Goal: Task Accomplishment & Management: Use online tool/utility

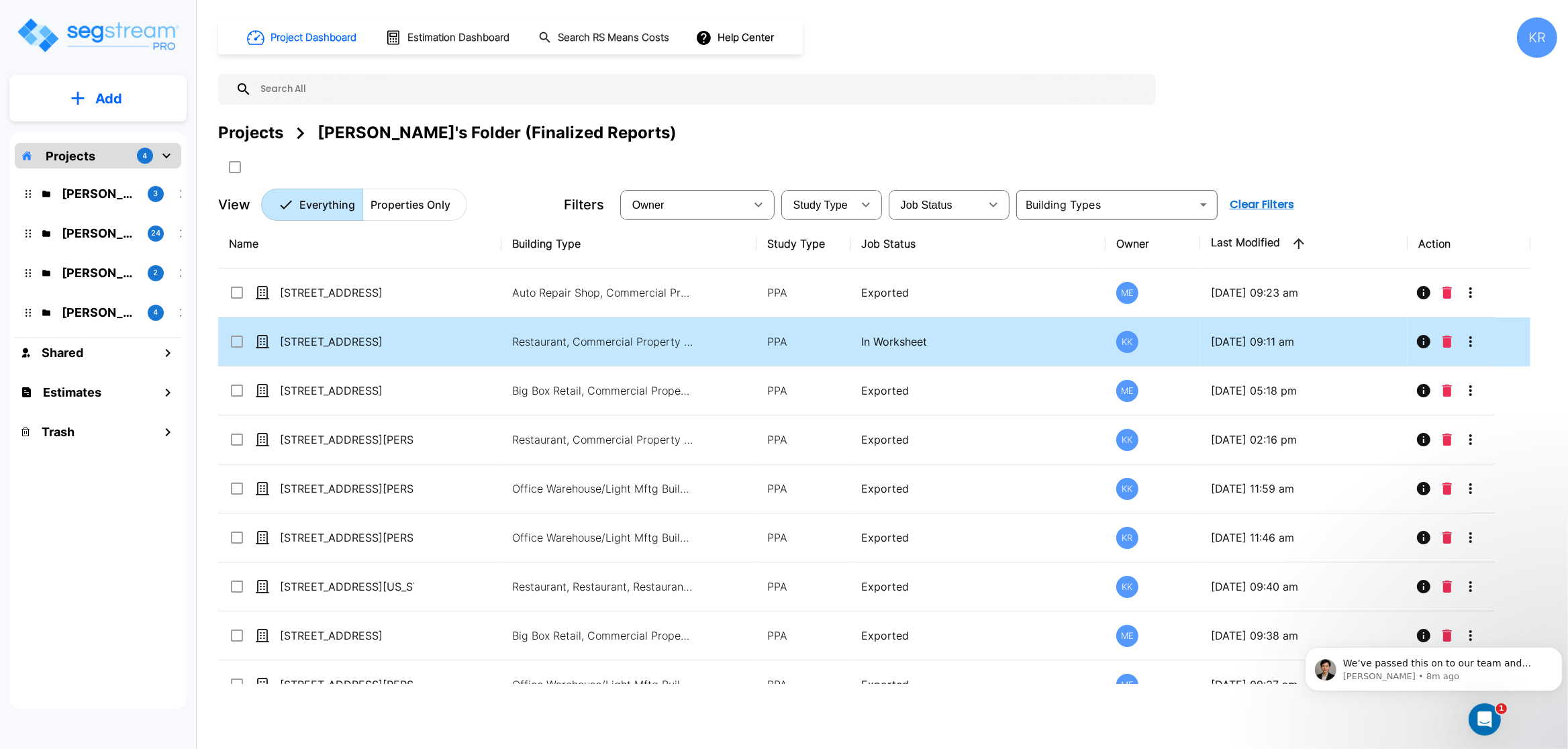
click at [466, 349] on td "[STREET_ADDRESS]" at bounding box center [360, 342] width 283 height 49
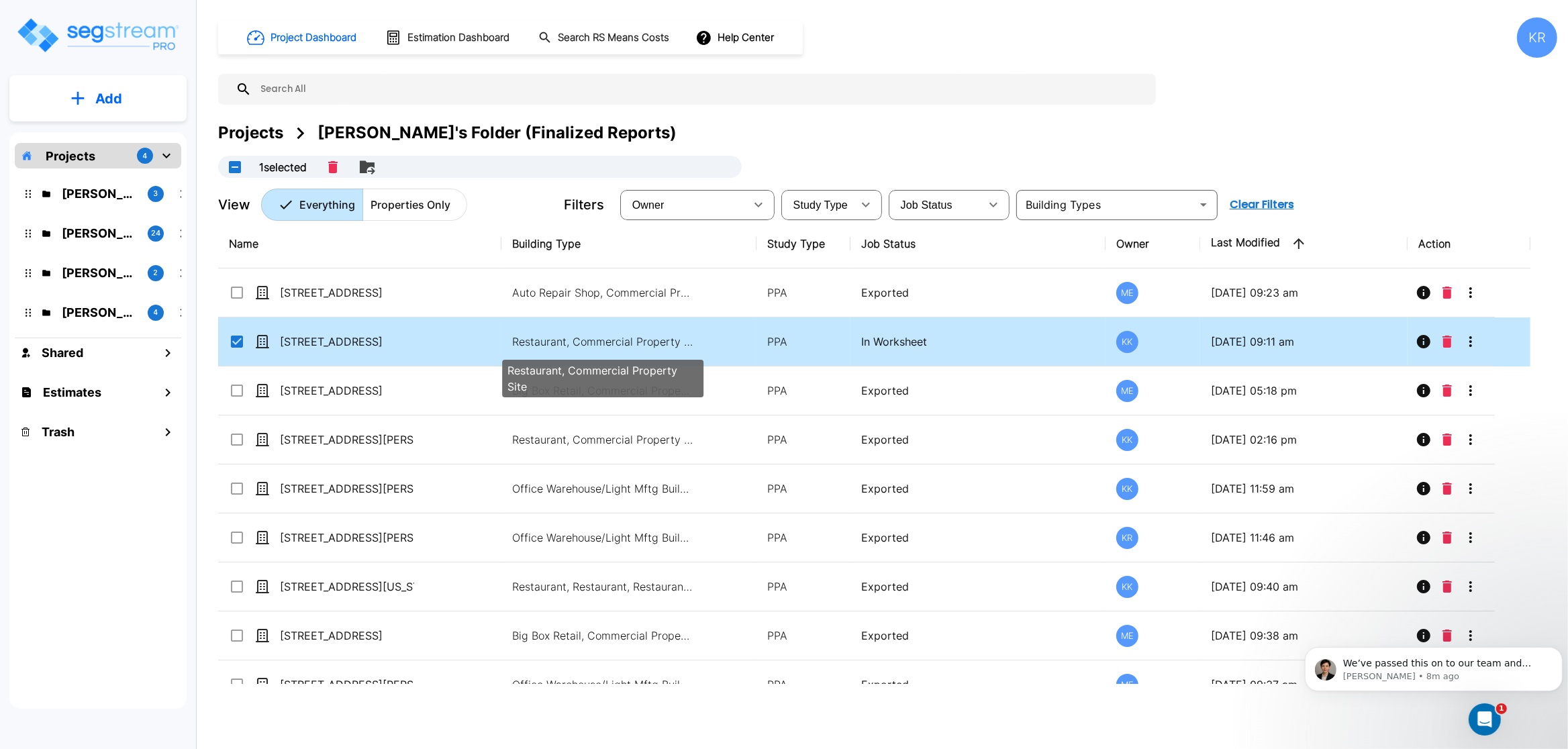
click at [546, 349] on p "Restaurant, Commercial Property Site" at bounding box center [603, 342] width 181 height 16
checkbox input "false"
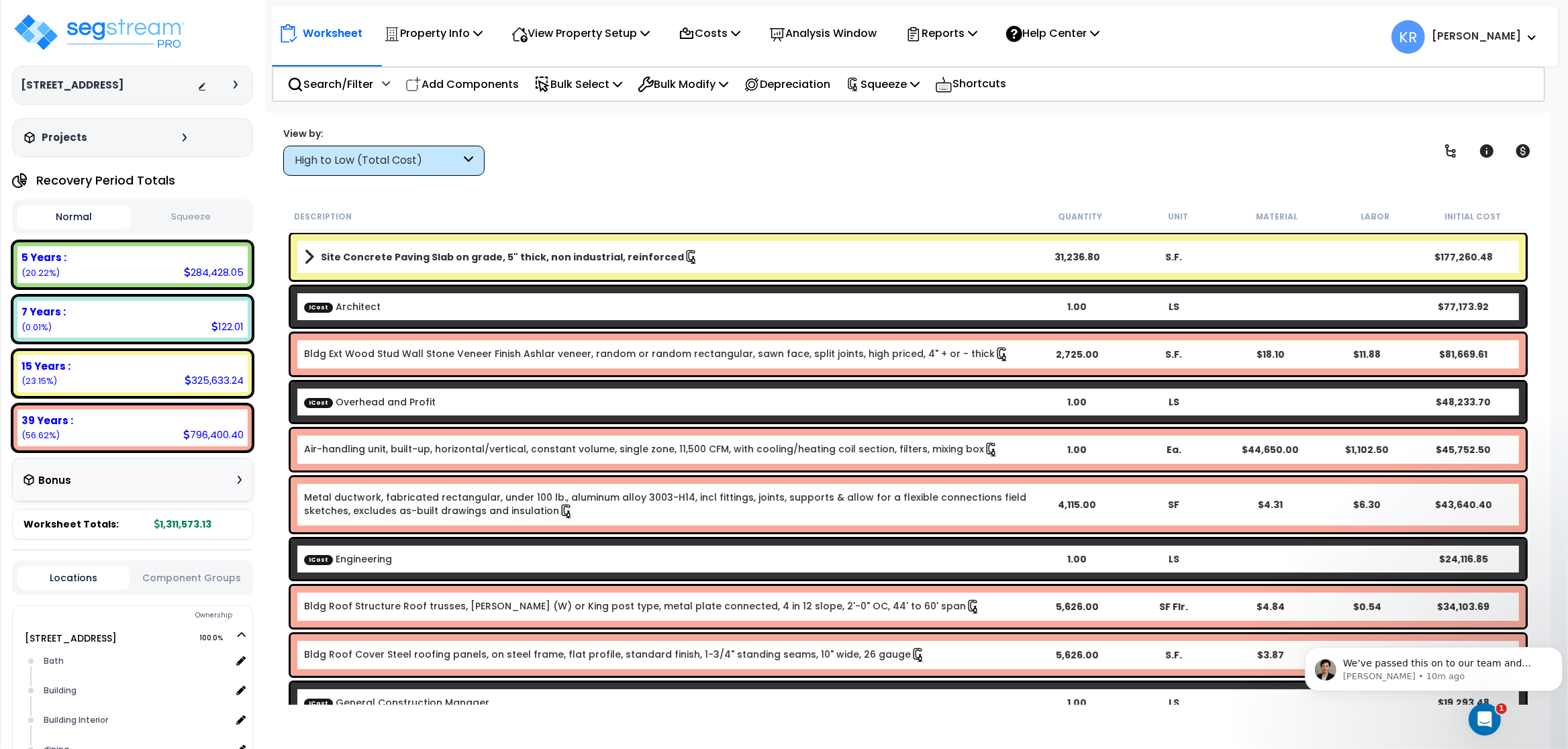
click at [407, 160] on div "High to Low (Total Cost)" at bounding box center [378, 160] width 166 height 16
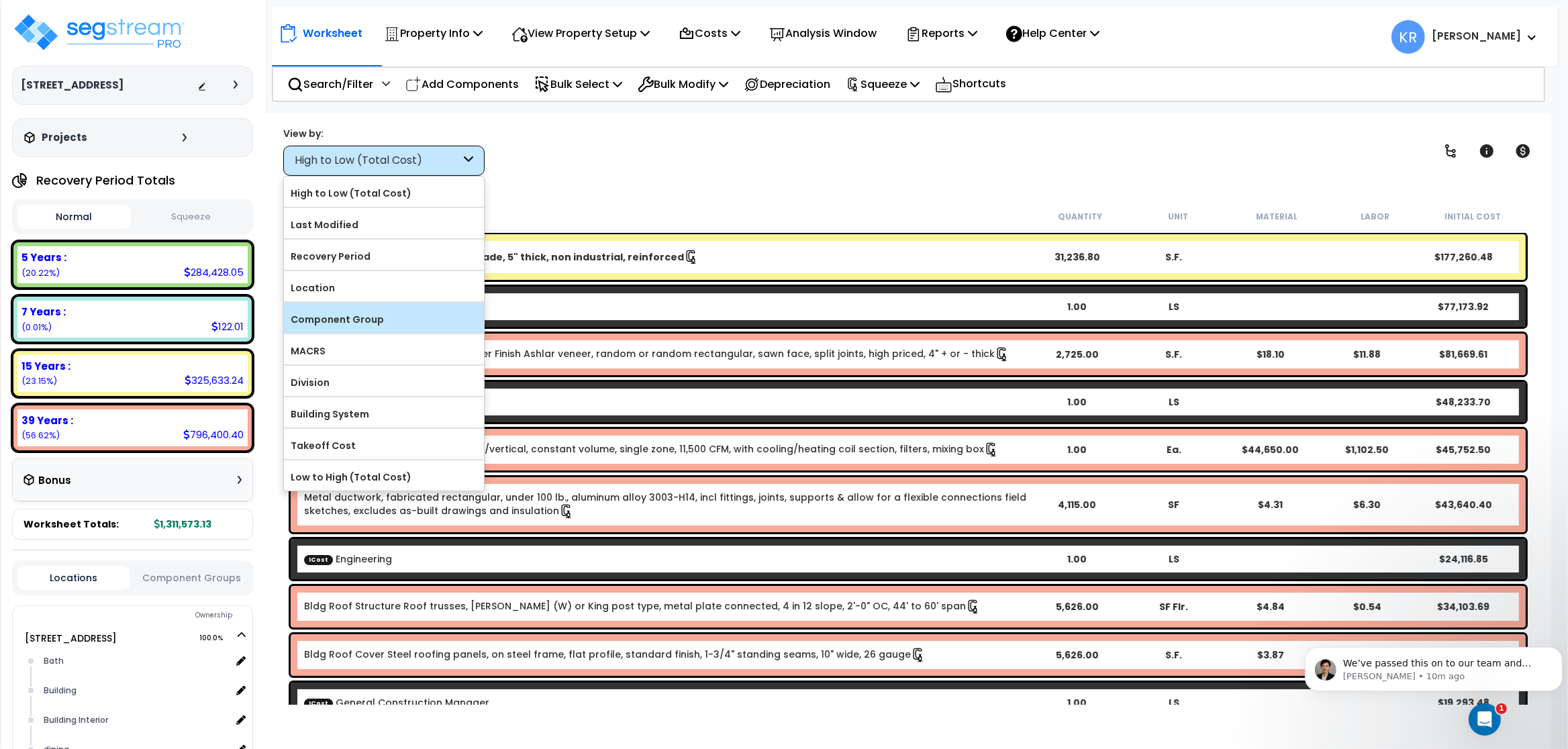
drag, startPoint x: 373, startPoint y: 321, endPoint x: 379, endPoint y: 332, distance: 12.5
click at [379, 332] on div "Component Group" at bounding box center [384, 317] width 200 height 30
click at [366, 328] on label "Component Group" at bounding box center [384, 319] width 200 height 20
click at [0, 0] on input "Component Group" at bounding box center [0, 0] width 0 height 0
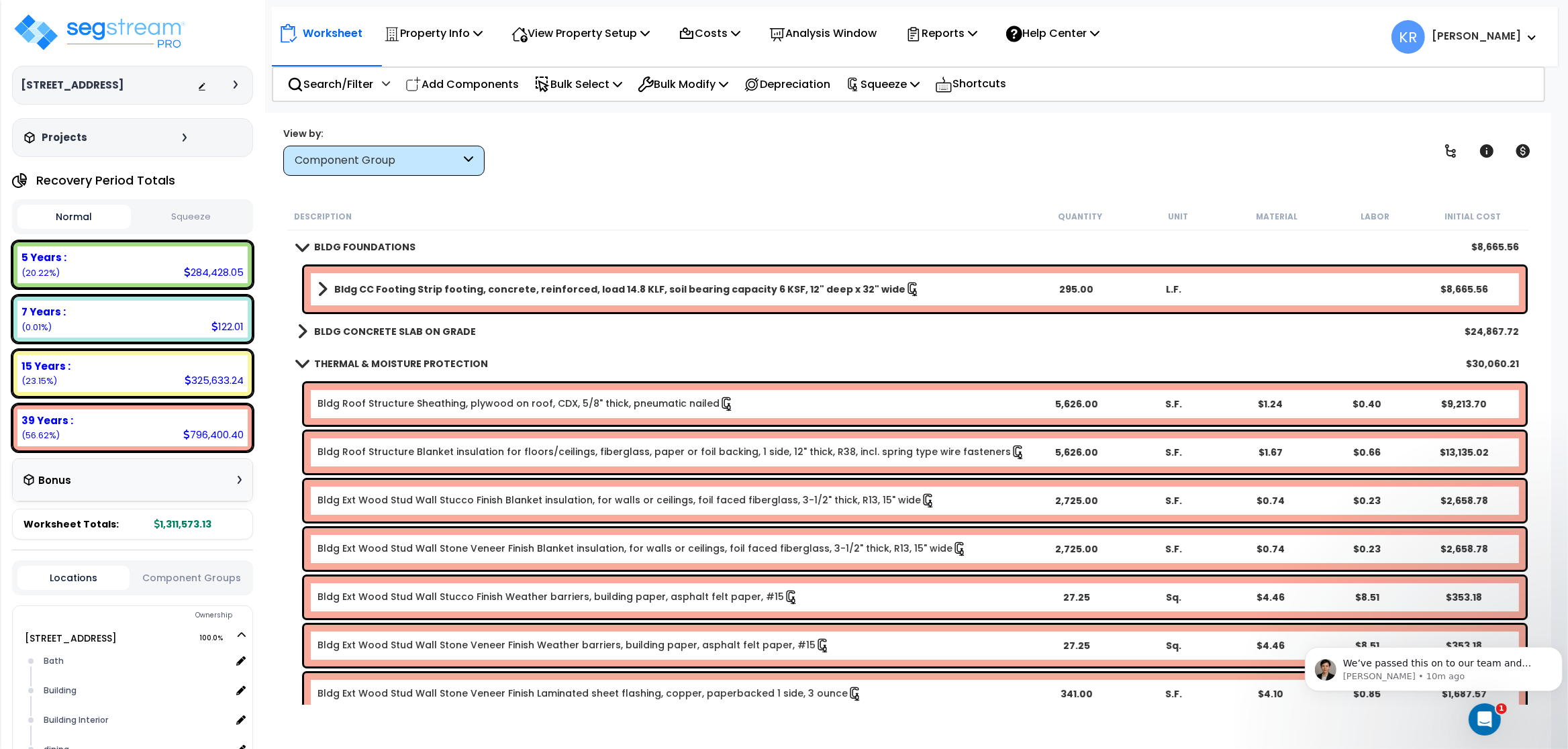
click at [179, 215] on button "Squeeze" at bounding box center [191, 217] width 114 height 24
click at [390, 328] on b "BLDG CONCRETE SLAB ON GRADE" at bounding box center [395, 332] width 162 height 14
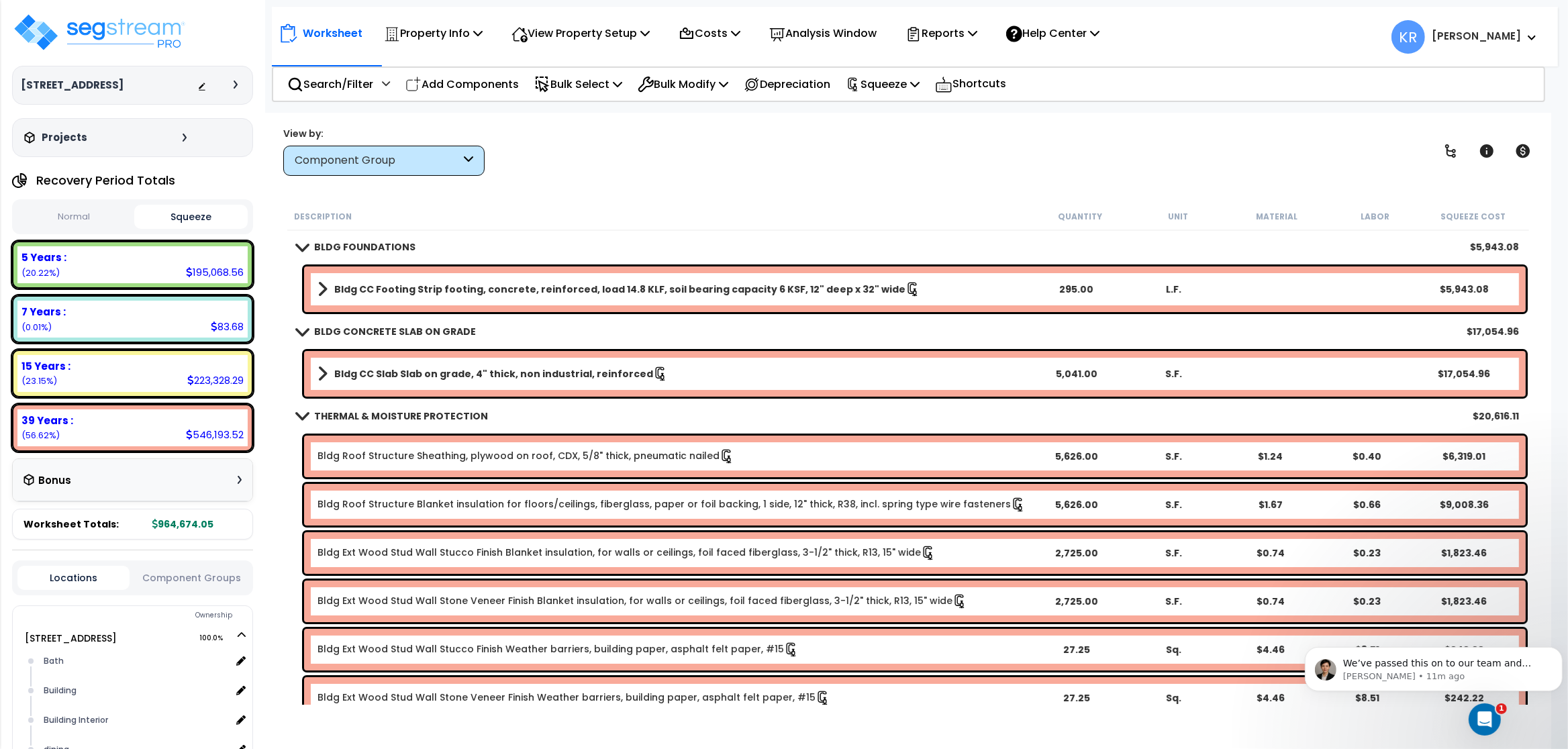
click at [413, 376] on b "Bldg CC Slab Slab on grade, 4" thick, non industrial, reinforced" at bounding box center [493, 374] width 319 height 14
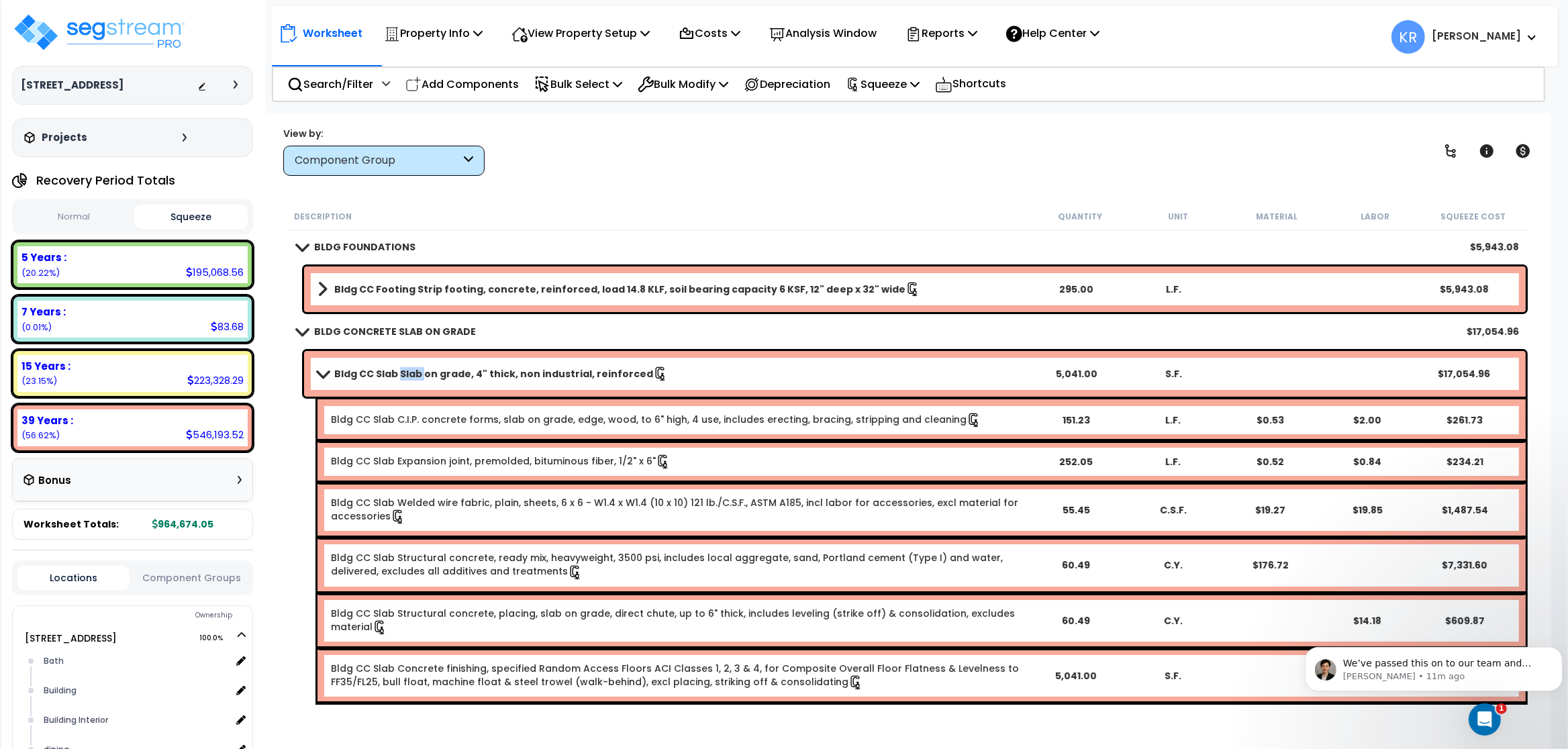
click at [413, 376] on b "Bldg CC Slab Slab on grade, 4" thick, non industrial, reinforced" at bounding box center [493, 374] width 319 height 14
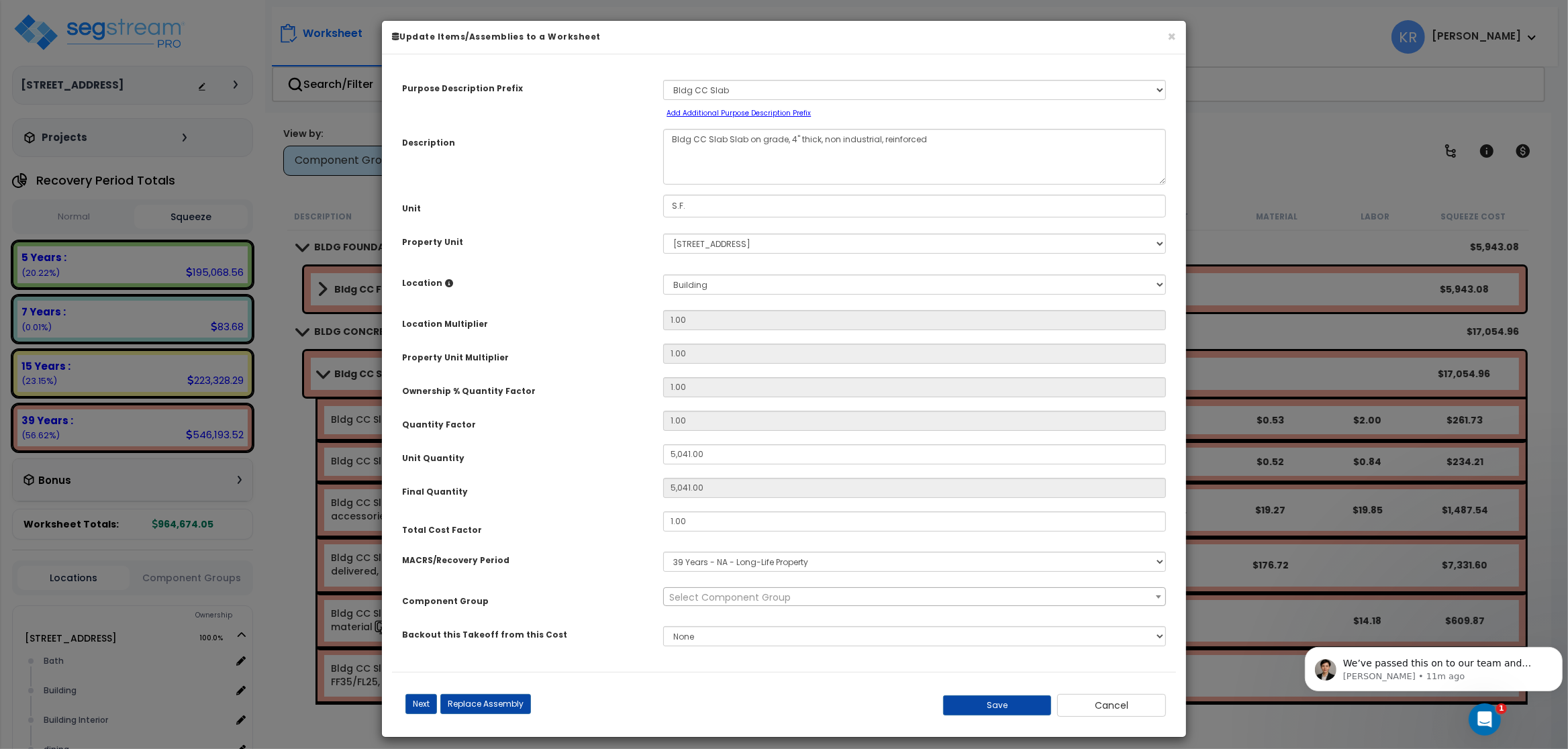
select select "56841"
click at [1172, 39] on button "×" at bounding box center [1172, 36] width 9 height 14
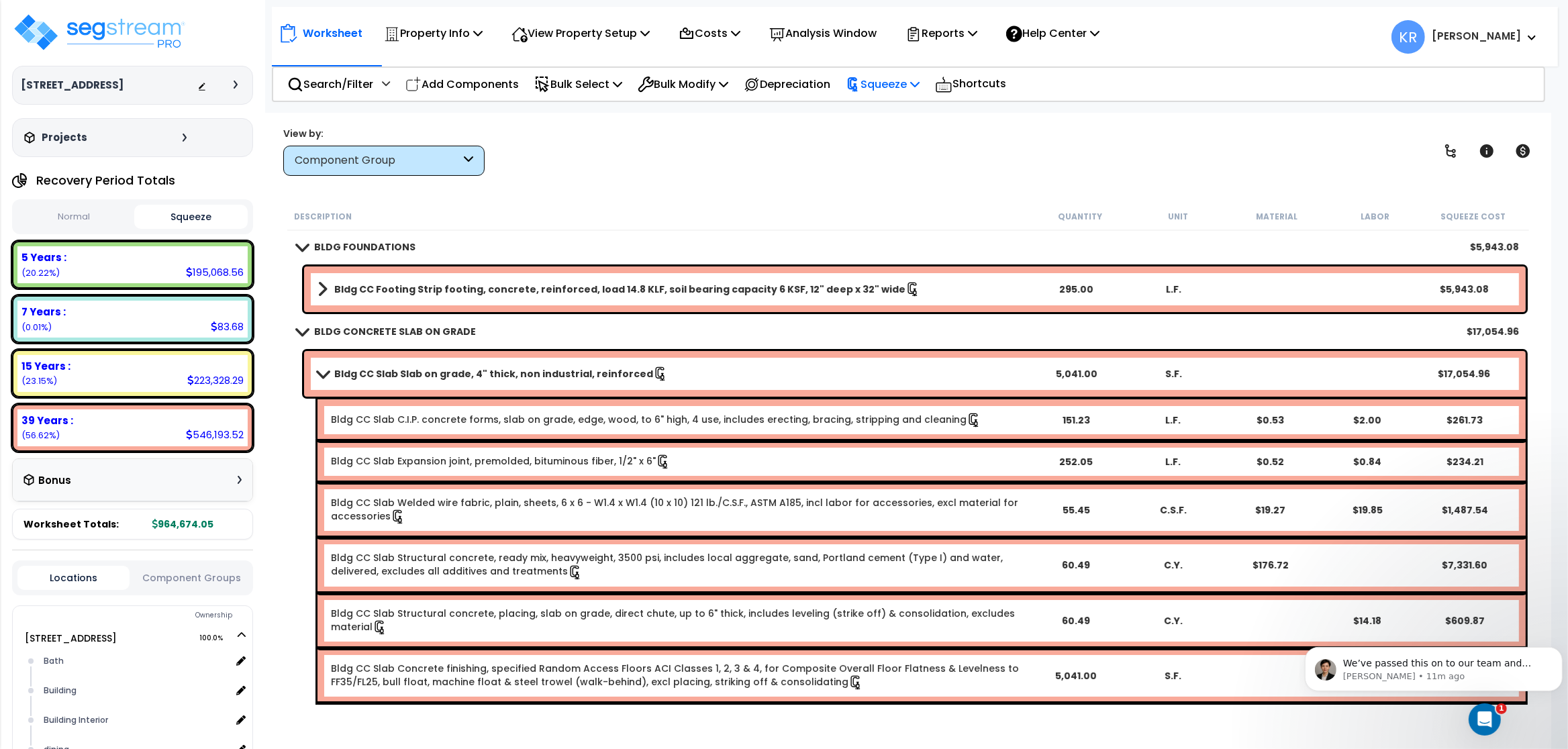
click at [905, 81] on p "Squeeze" at bounding box center [883, 84] width 74 height 18
click at [901, 137] on link "Reset Squeeze" at bounding box center [906, 143] width 133 height 27
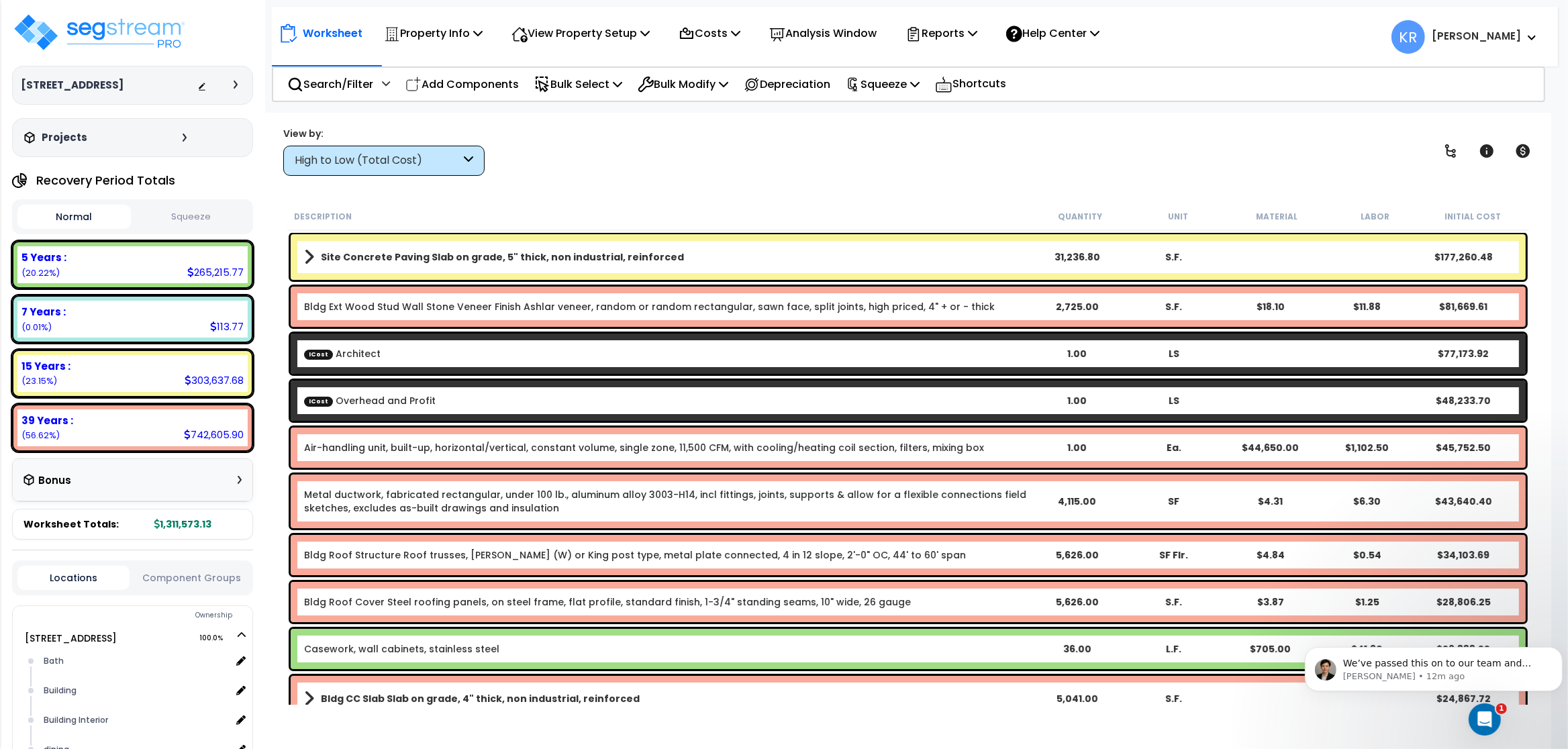
click at [430, 154] on div "High to Low (Total Cost)" at bounding box center [378, 160] width 166 height 16
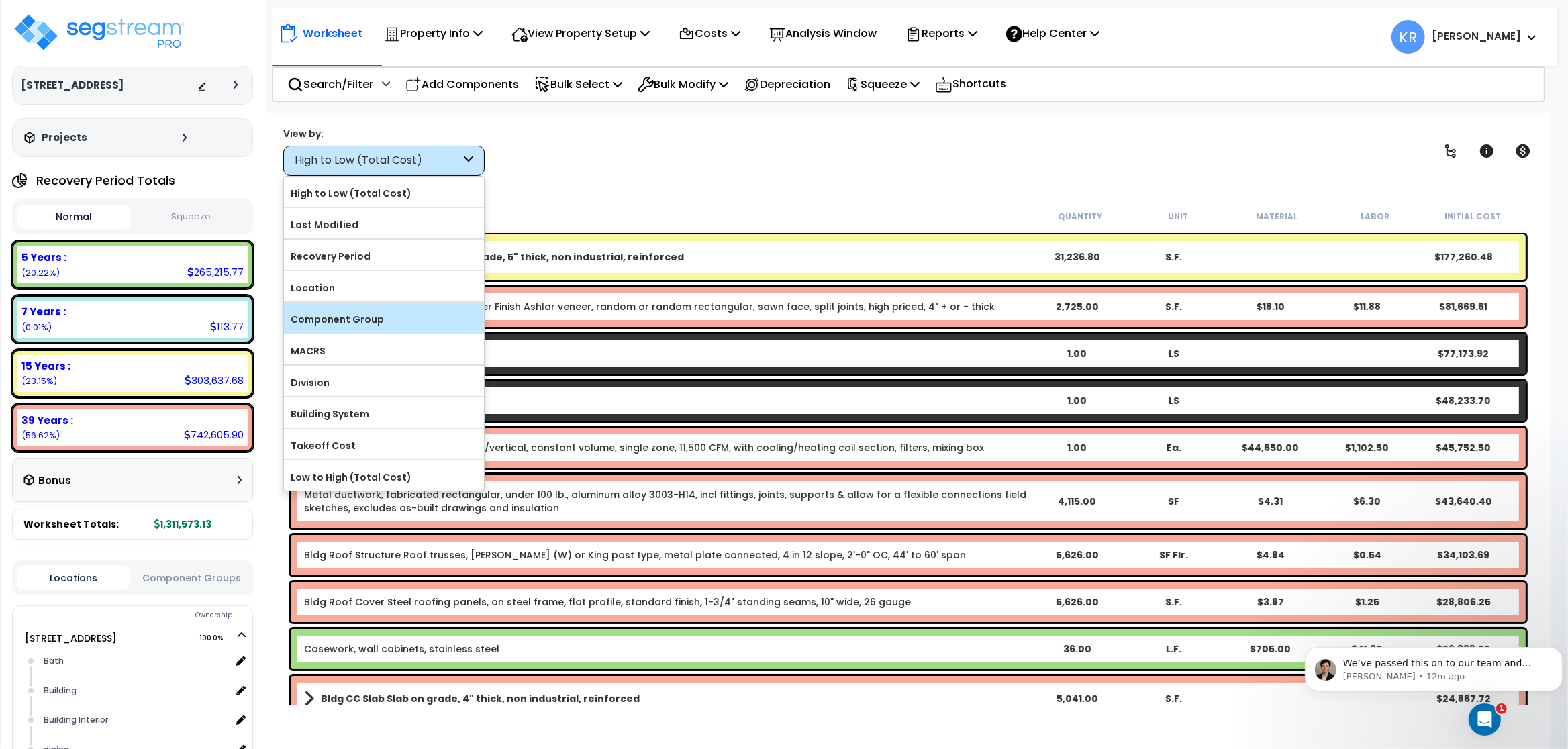
click at [387, 321] on label "Component Group" at bounding box center [384, 319] width 200 height 20
click at [0, 0] on input "Component Group" at bounding box center [0, 0] width 0 height 0
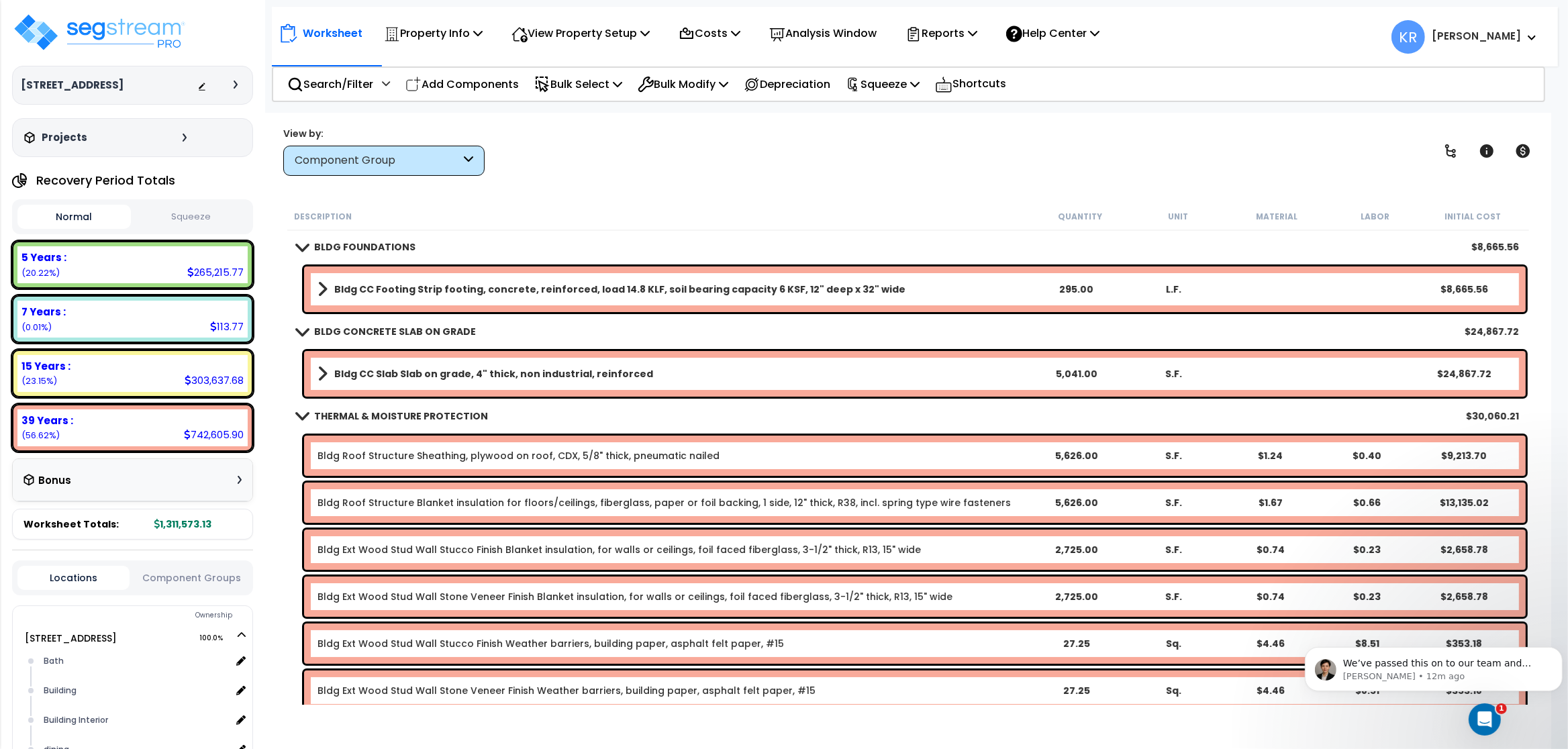
click at [412, 292] on b "Bldg CC Footing Strip footing, concrete, reinforced, load 14.8 KLF, soil bearin…" at bounding box center [620, 290] width 572 height 14
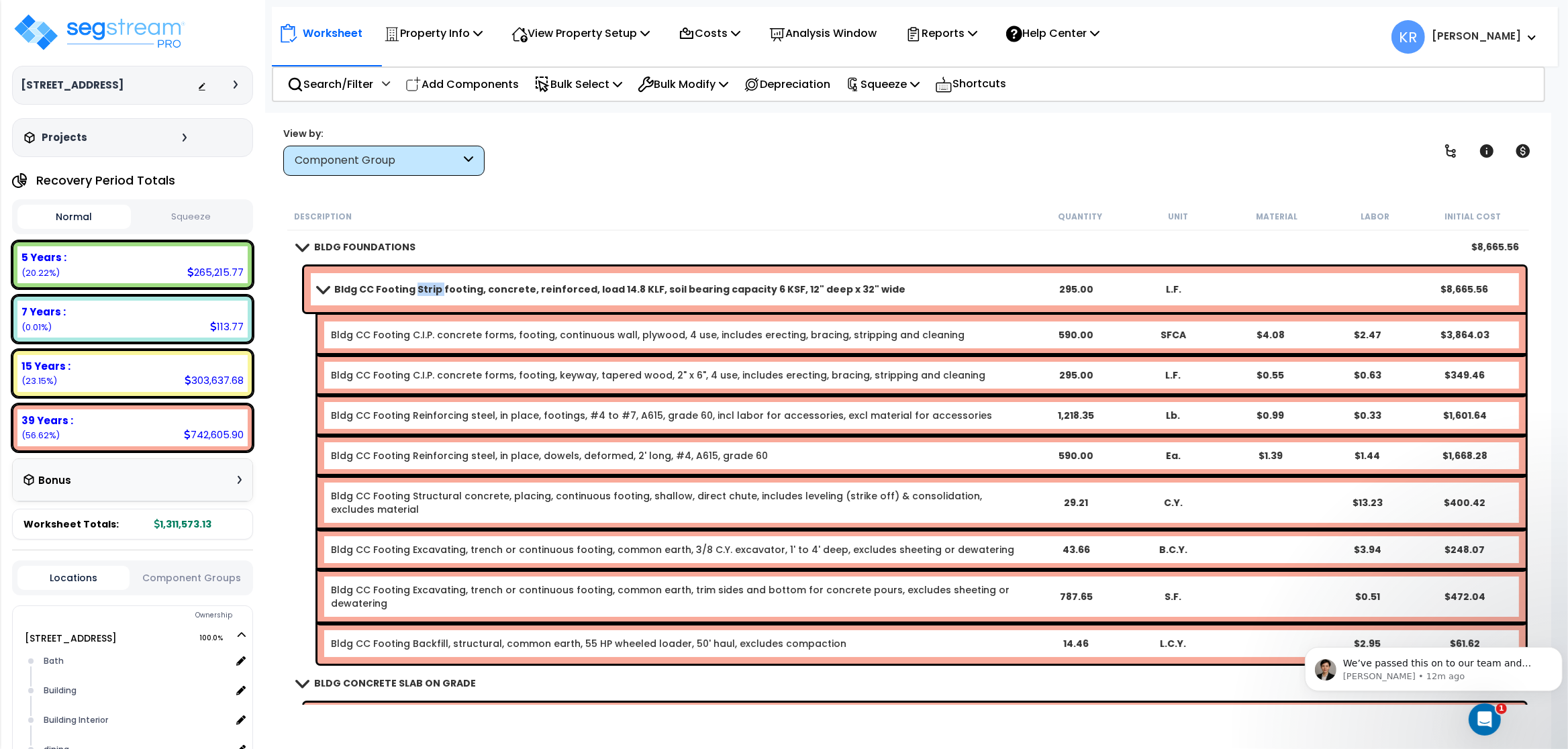
click at [412, 292] on b "Bldg CC Footing Strip footing, concrete, reinforced, load 14.8 KLF, soil bearin…" at bounding box center [620, 290] width 572 height 14
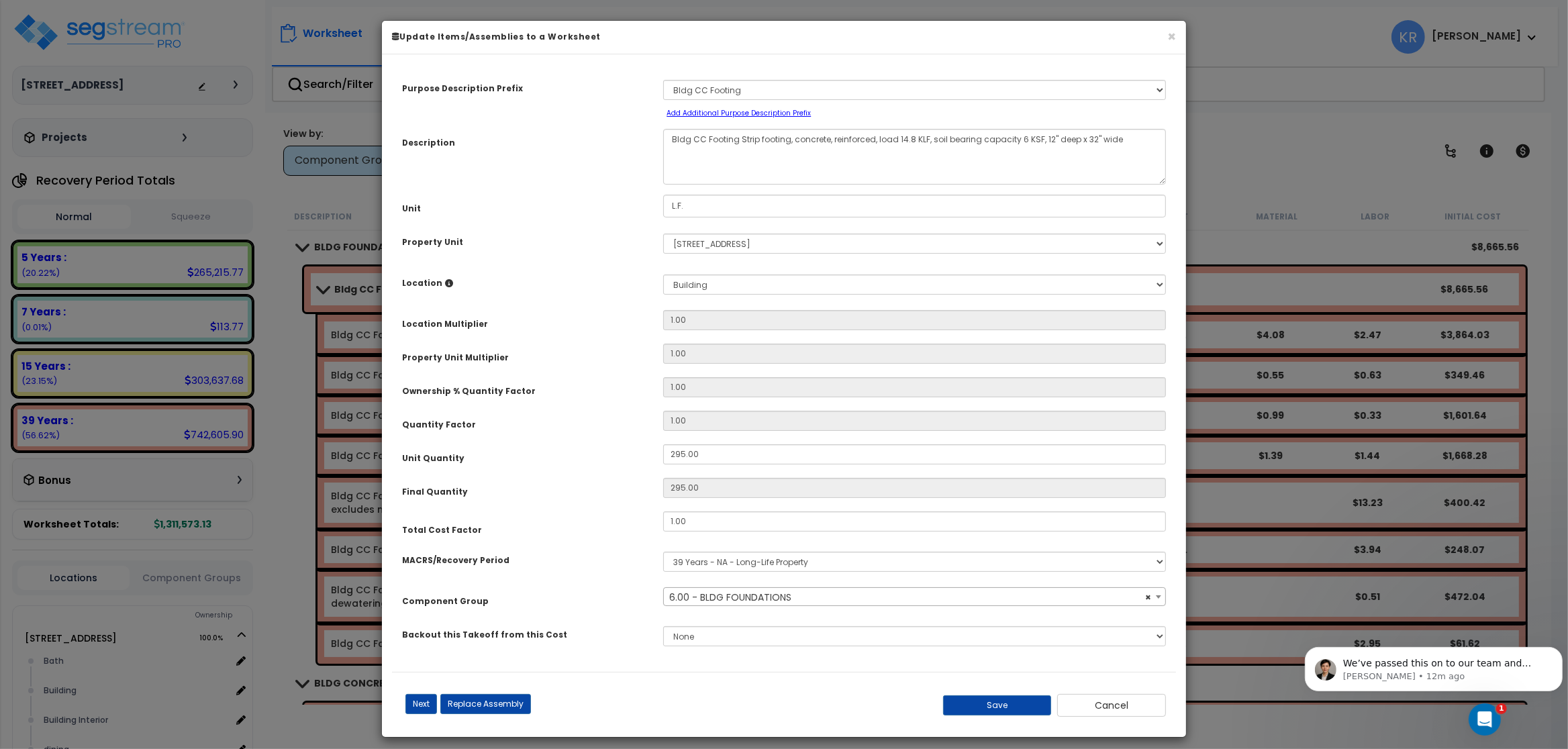
select select "56838"
click at [695, 529] on input "1.00" at bounding box center [915, 522] width 503 height 20
click at [1011, 709] on button "Save" at bounding box center [998, 706] width 109 height 20
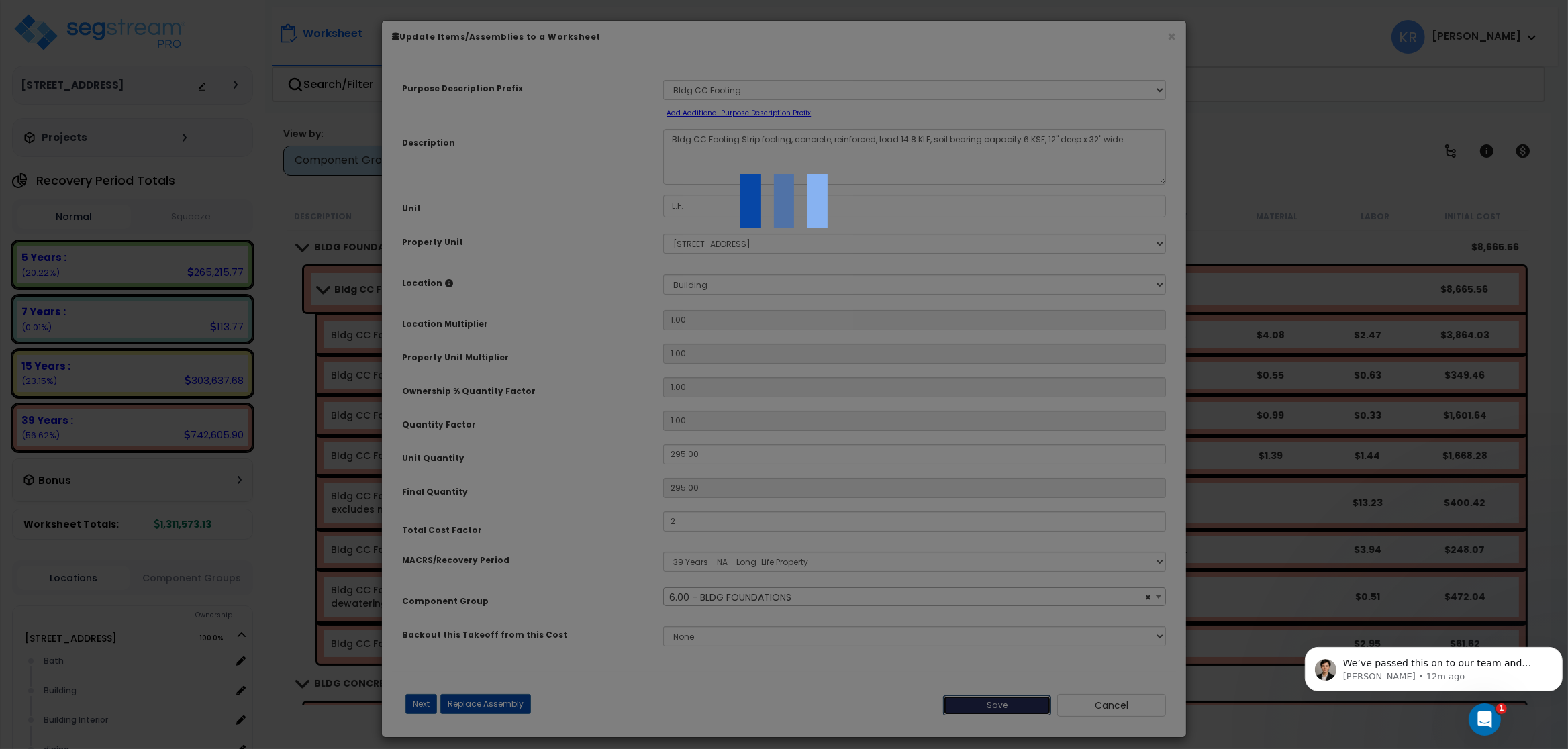
type input "2.00"
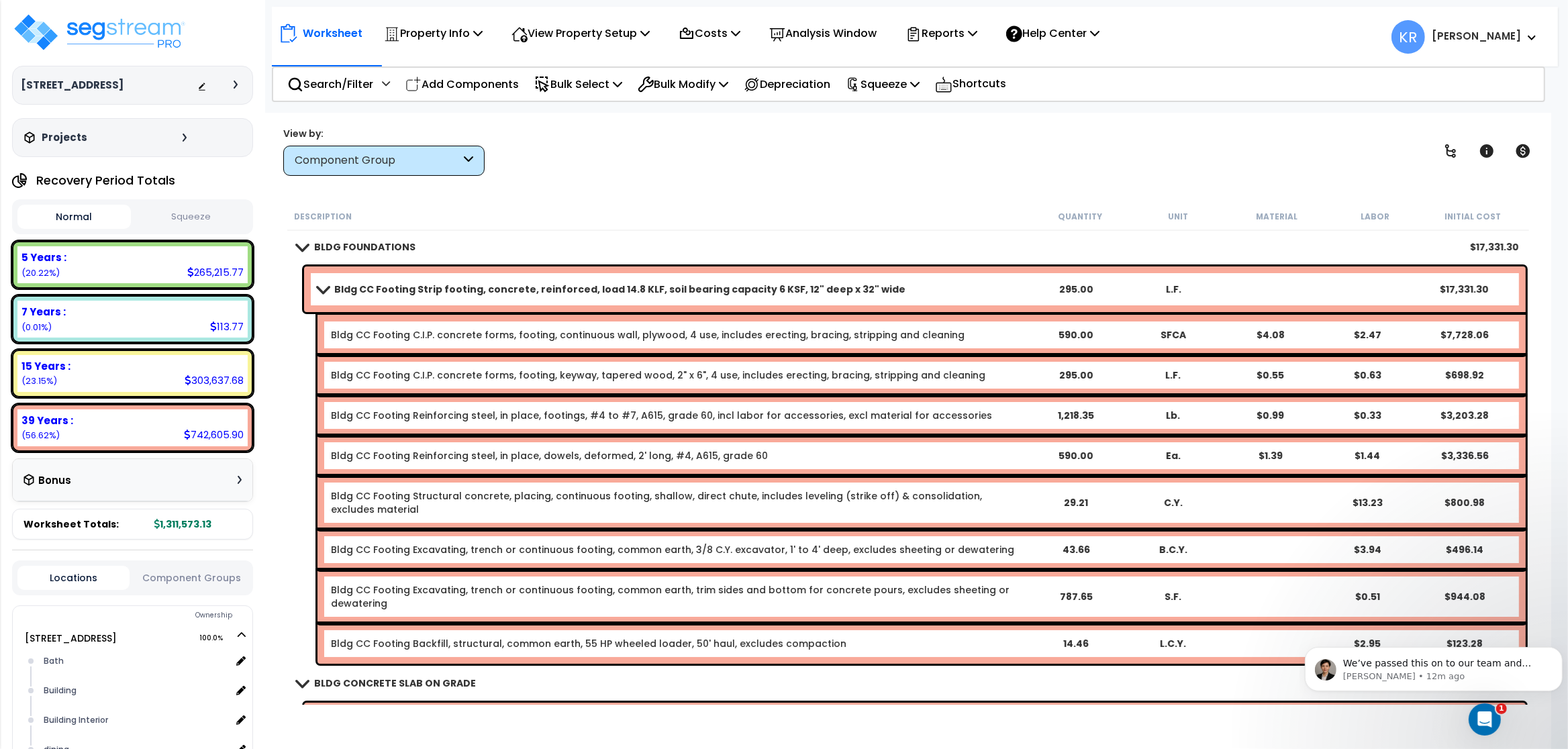
click at [377, 244] on b "BLDG FOUNDATIONS" at bounding box center [364, 247] width 101 height 14
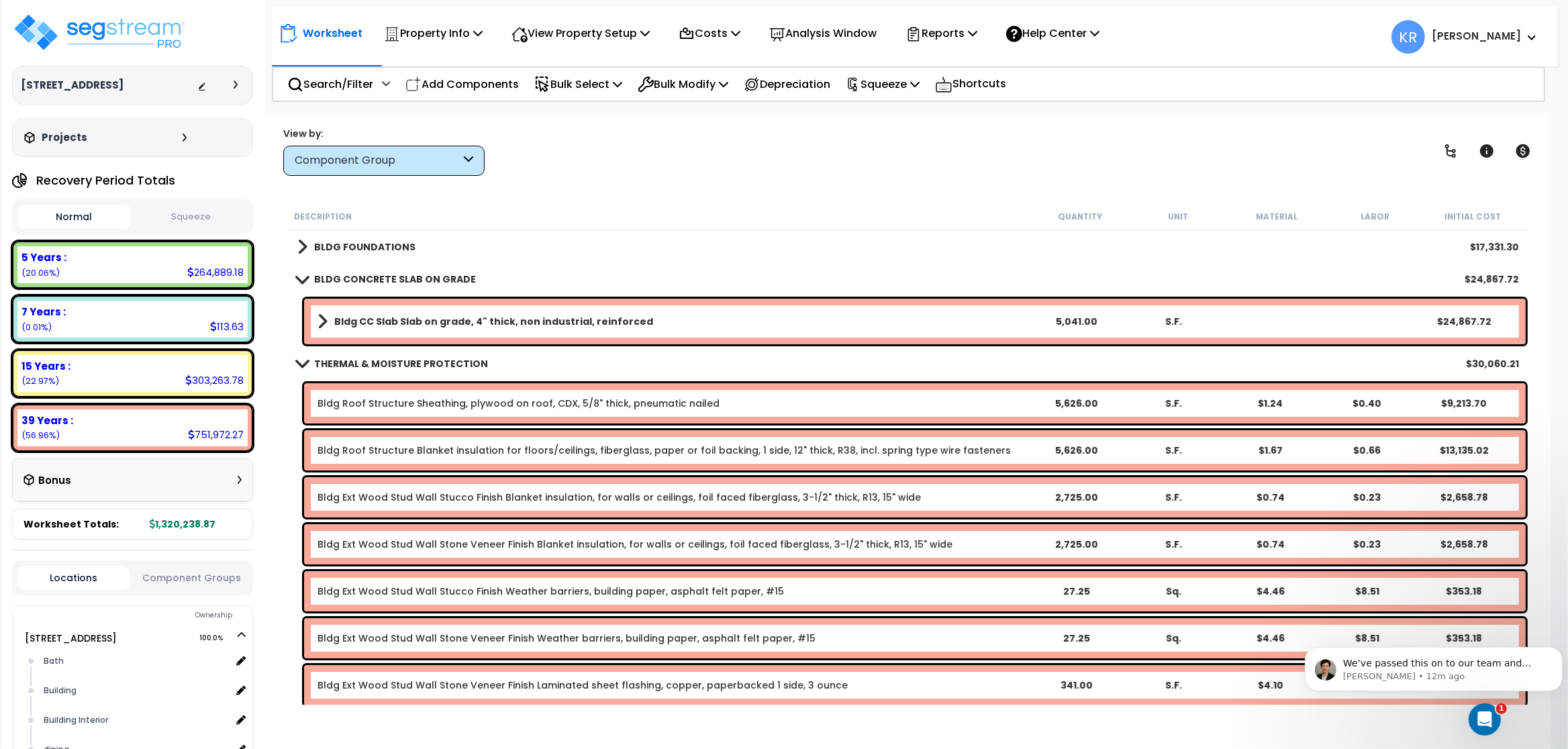
click at [376, 323] on b "Bldg CC Slab Slab on grade, 4" thick, non industrial, reinforced" at bounding box center [493, 321] width 319 height 14
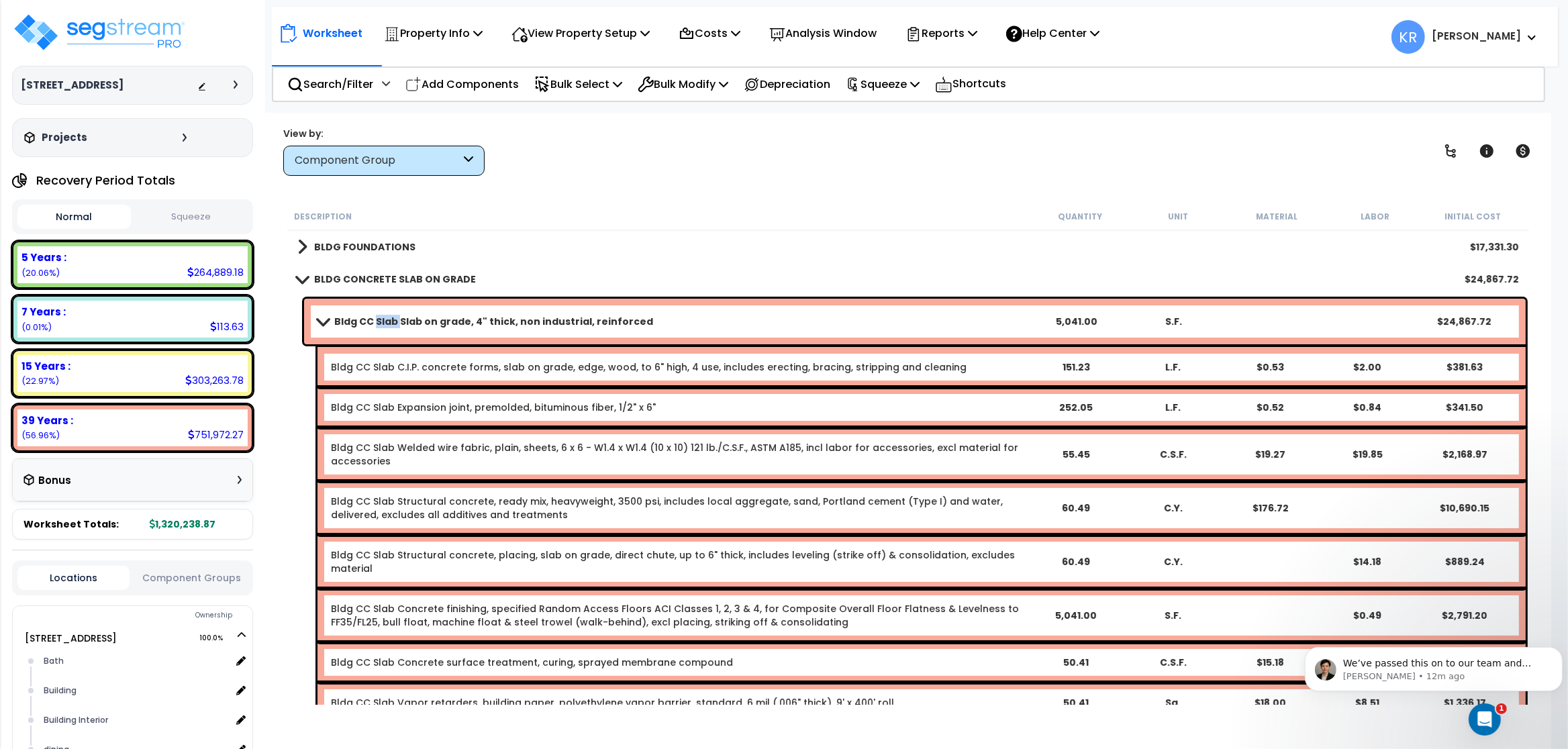
click at [376, 323] on b "Bldg CC Slab Slab on grade, 4" thick, non industrial, reinforced" at bounding box center [493, 321] width 319 height 14
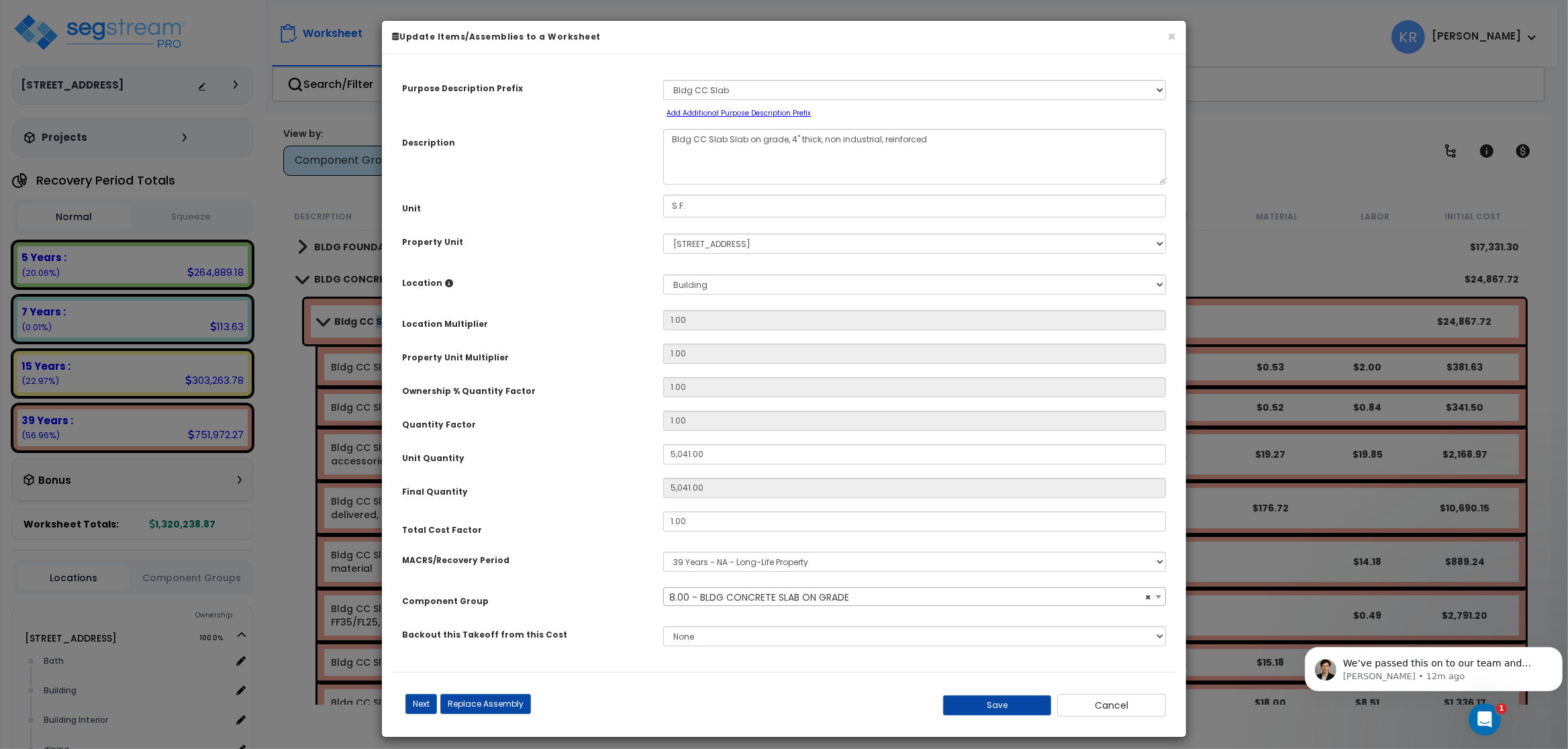
select select "56841"
click at [697, 518] on input "1.00" at bounding box center [915, 522] width 503 height 20
type input "2"
click at [994, 703] on button "Save" at bounding box center [998, 706] width 109 height 20
type input "5041.00"
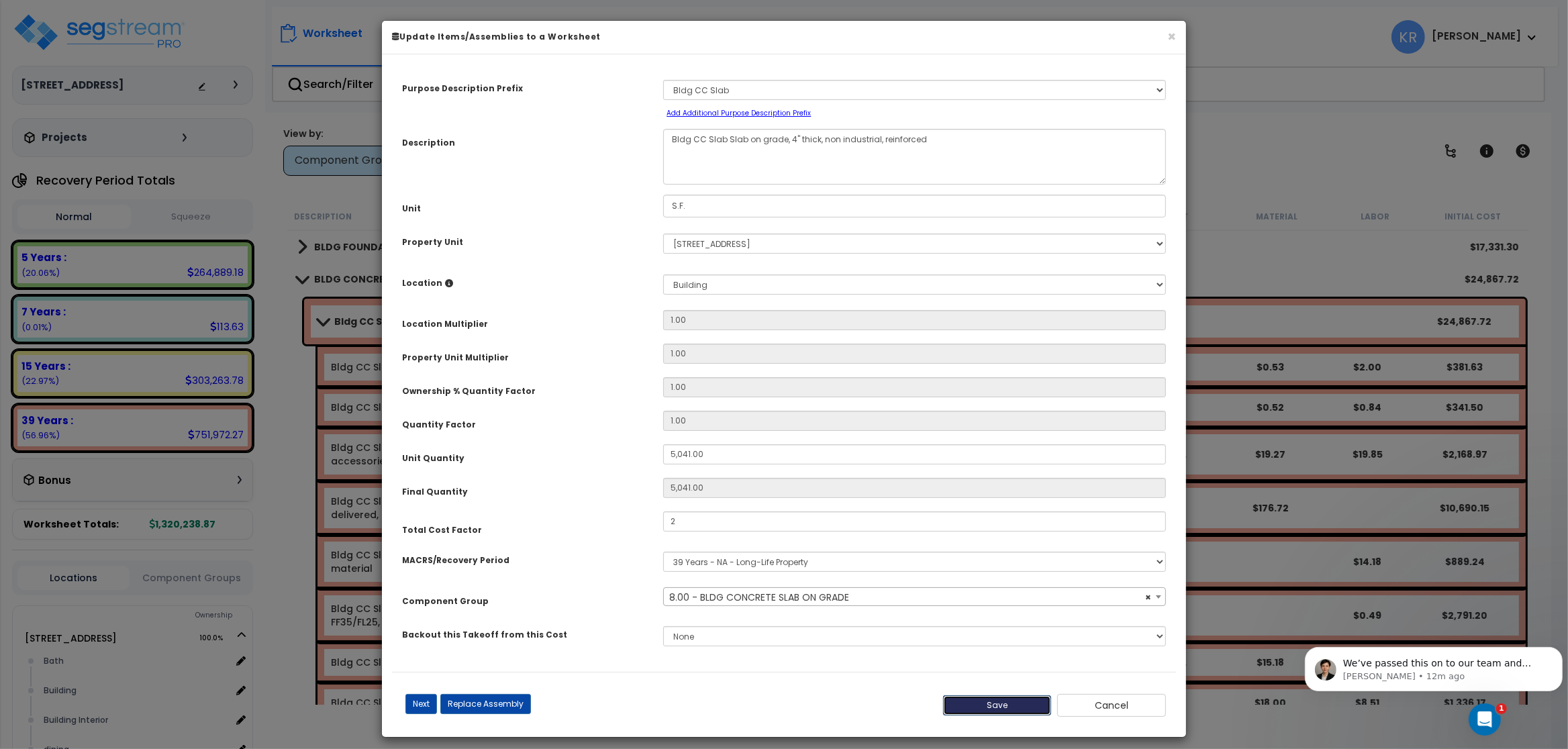
type input "5041.00"
type input "2.00"
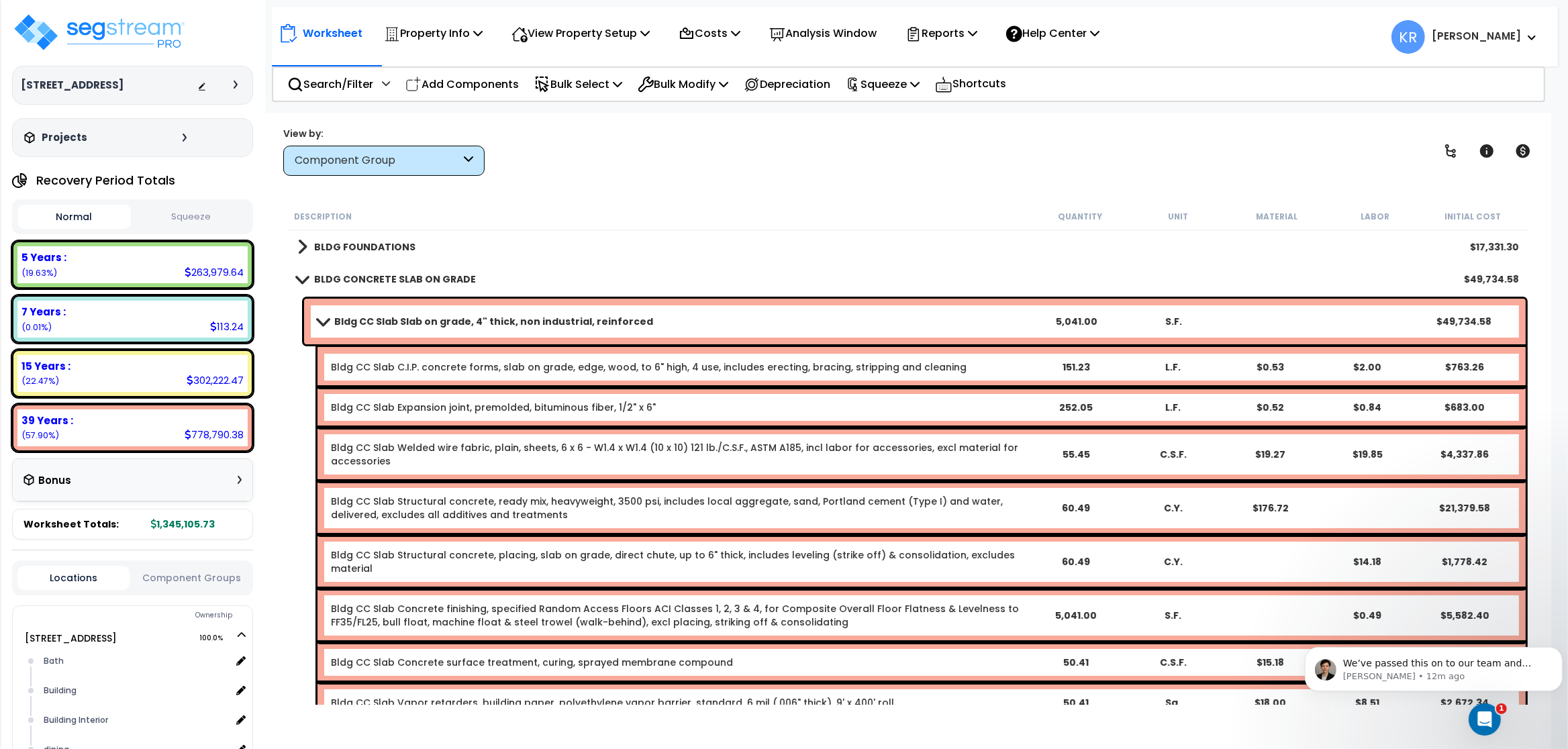
click at [338, 271] on link "BLDG CONCRETE SLAB ON GRADE" at bounding box center [387, 279] width 179 height 19
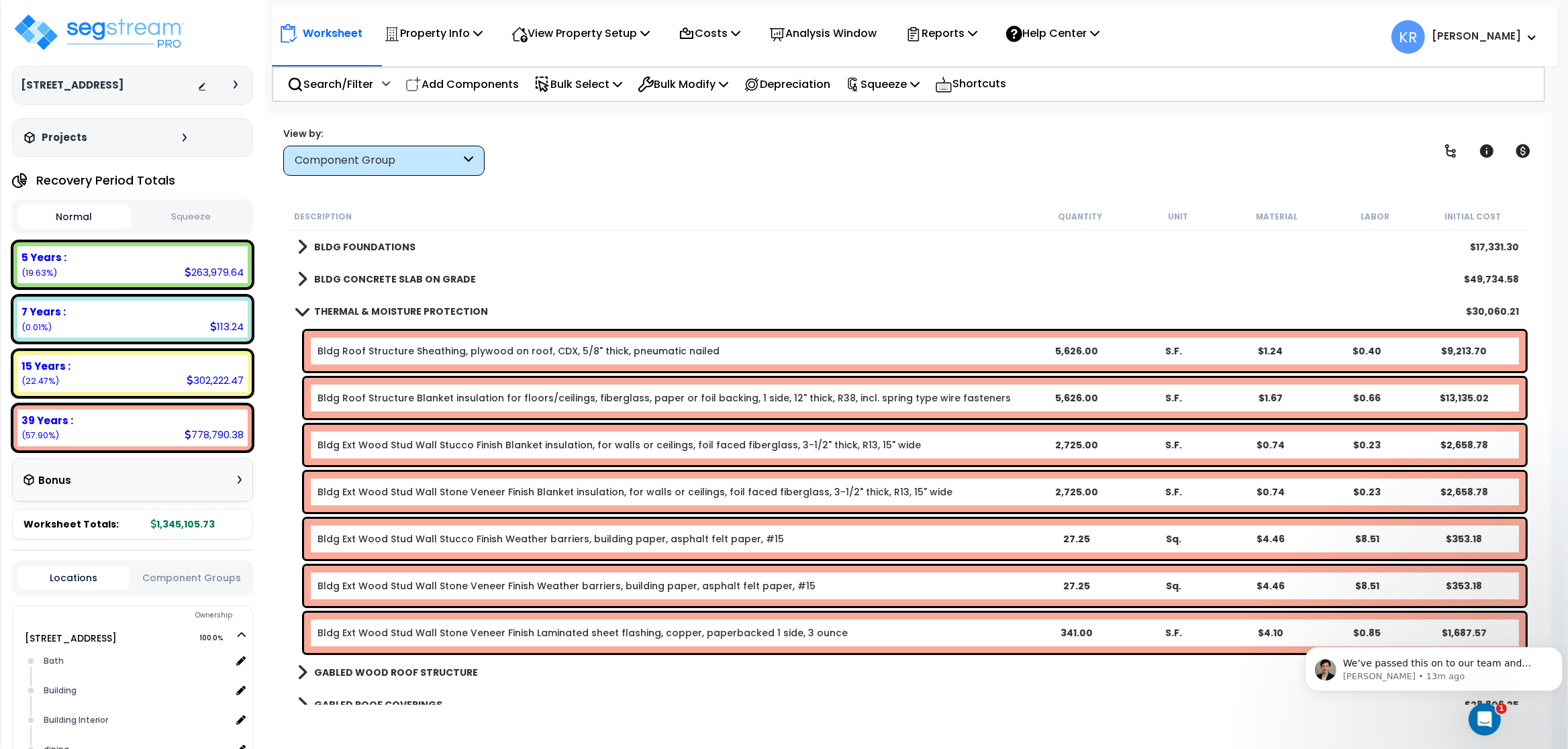
click at [353, 309] on b "THERMAL & MOISTURE PROTECTION" at bounding box center [401, 311] width 174 height 14
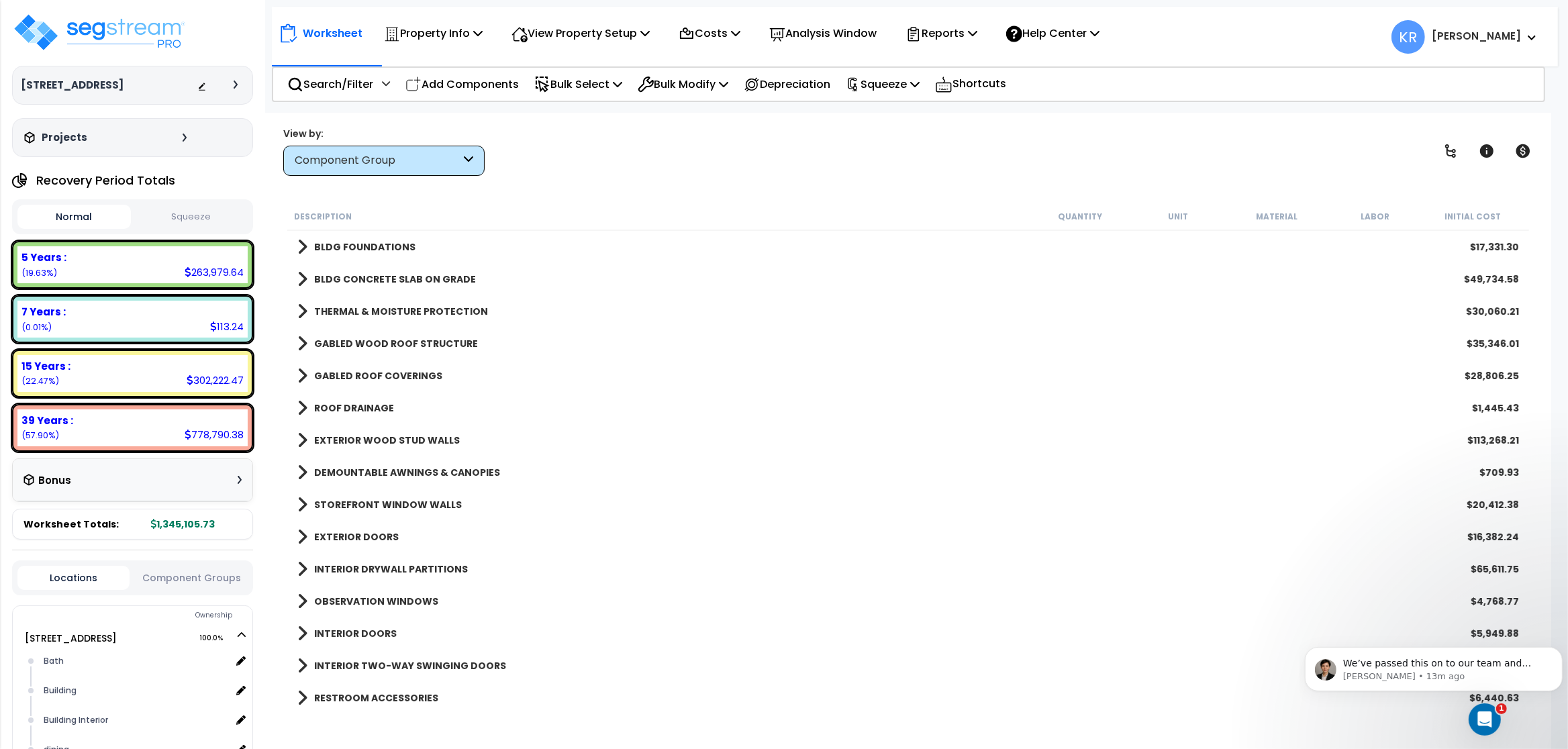
click at [362, 338] on b "GABLED WOOD ROOF STRUCTURE" at bounding box center [396, 344] width 164 height 14
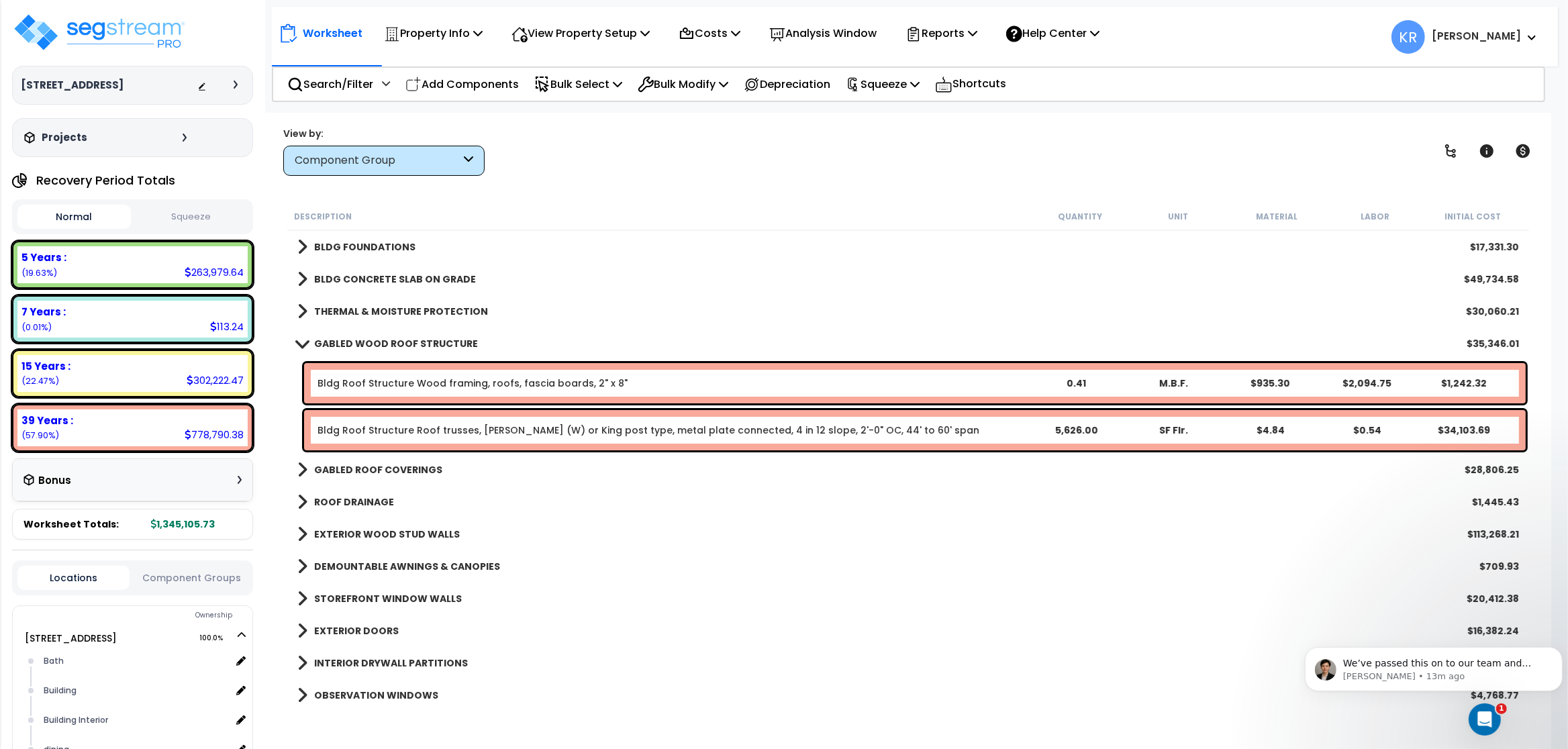
click at [418, 419] on div "Bldg Roof Structure Roof trusses, [PERSON_NAME] (W) or King post type, metal pl…" at bounding box center [915, 430] width 1222 height 40
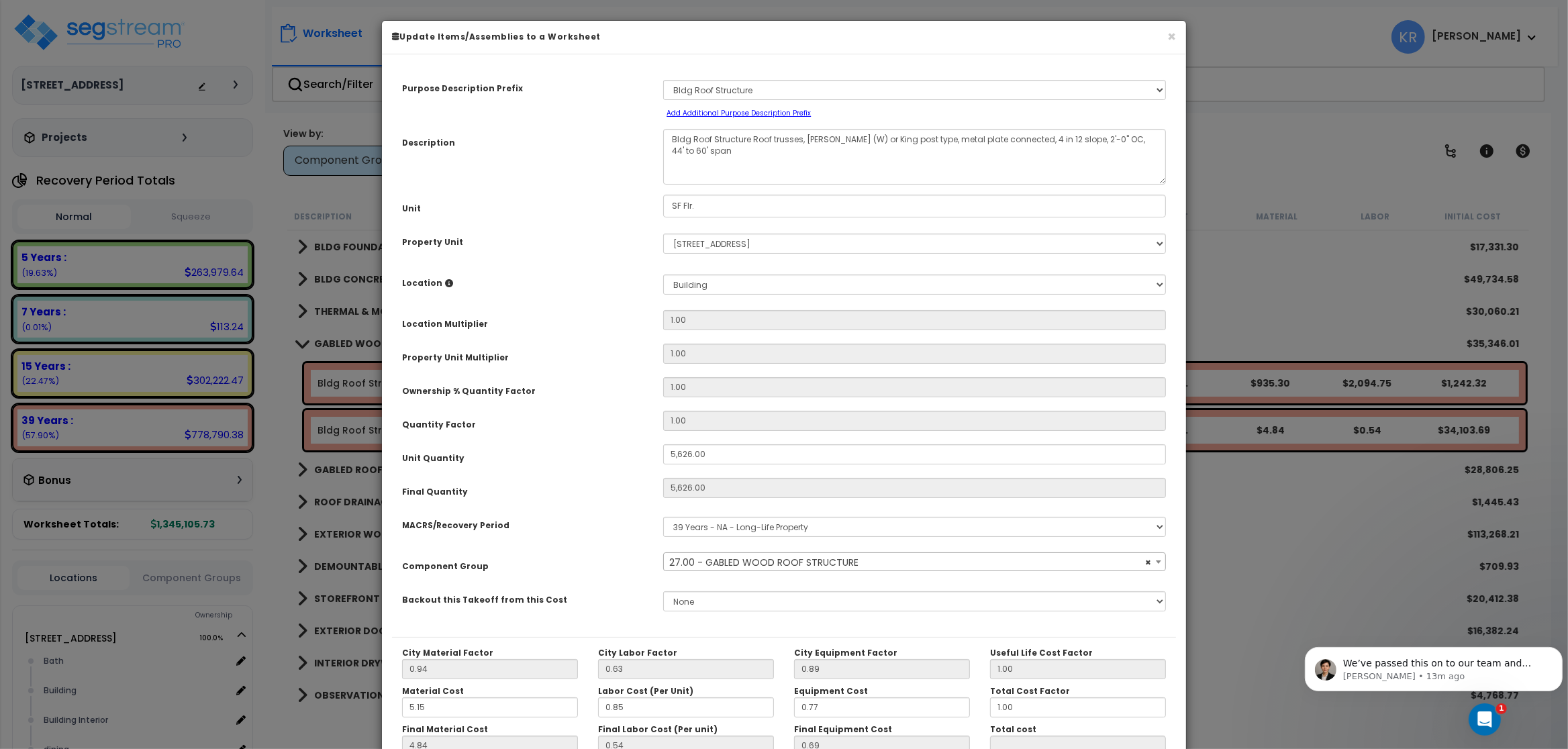
select select "56851"
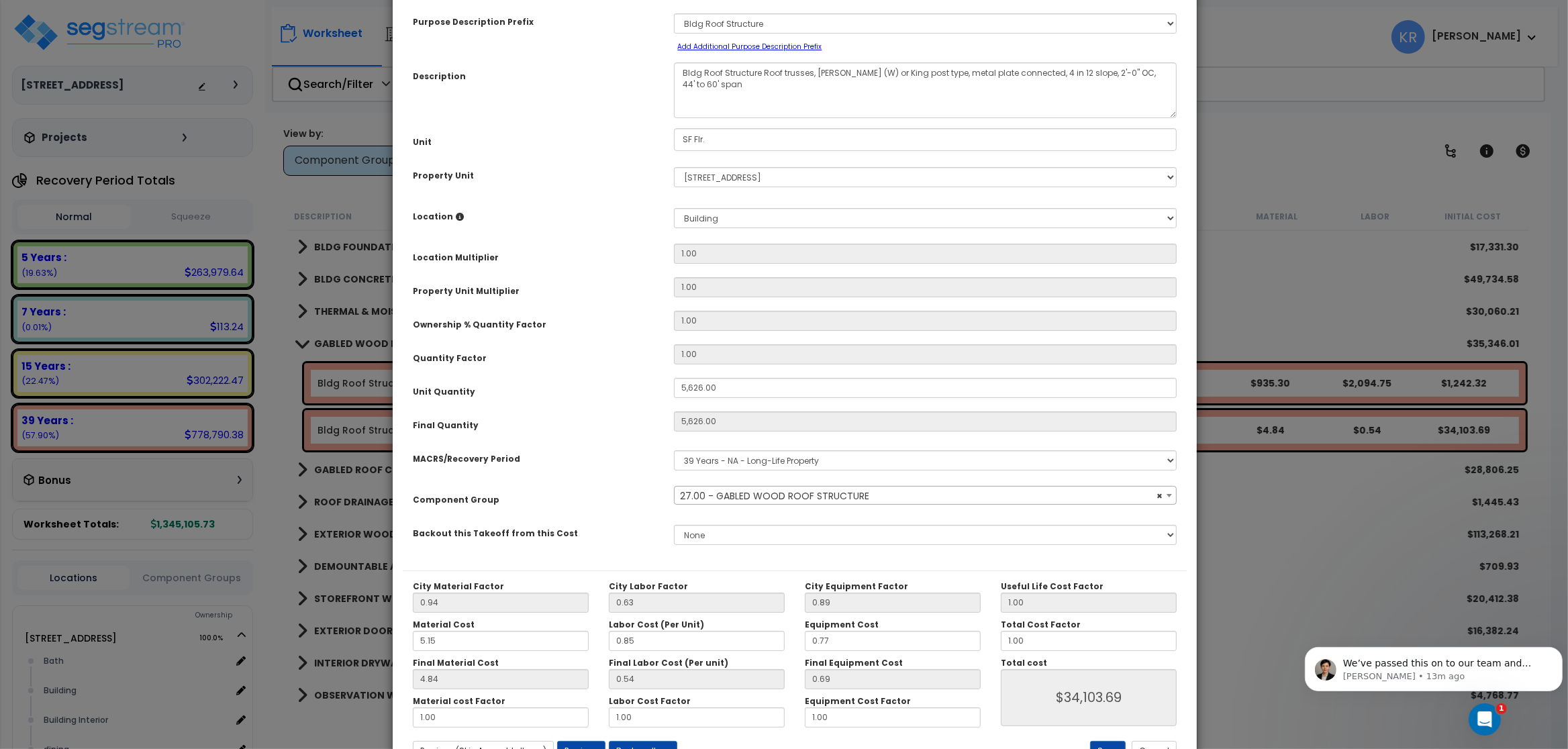
drag, startPoint x: 1000, startPoint y: 29, endPoint x: 1011, endPoint y: -37, distance: 66.9
click at [1026, 644] on input "1.00" at bounding box center [1089, 641] width 176 height 20
drag, startPoint x: 1026, startPoint y: 644, endPoint x: 915, endPoint y: 671, distance: 114.2
click at [1001, 651] on input "1.00" at bounding box center [1089, 641] width 176 height 20
type input "2"
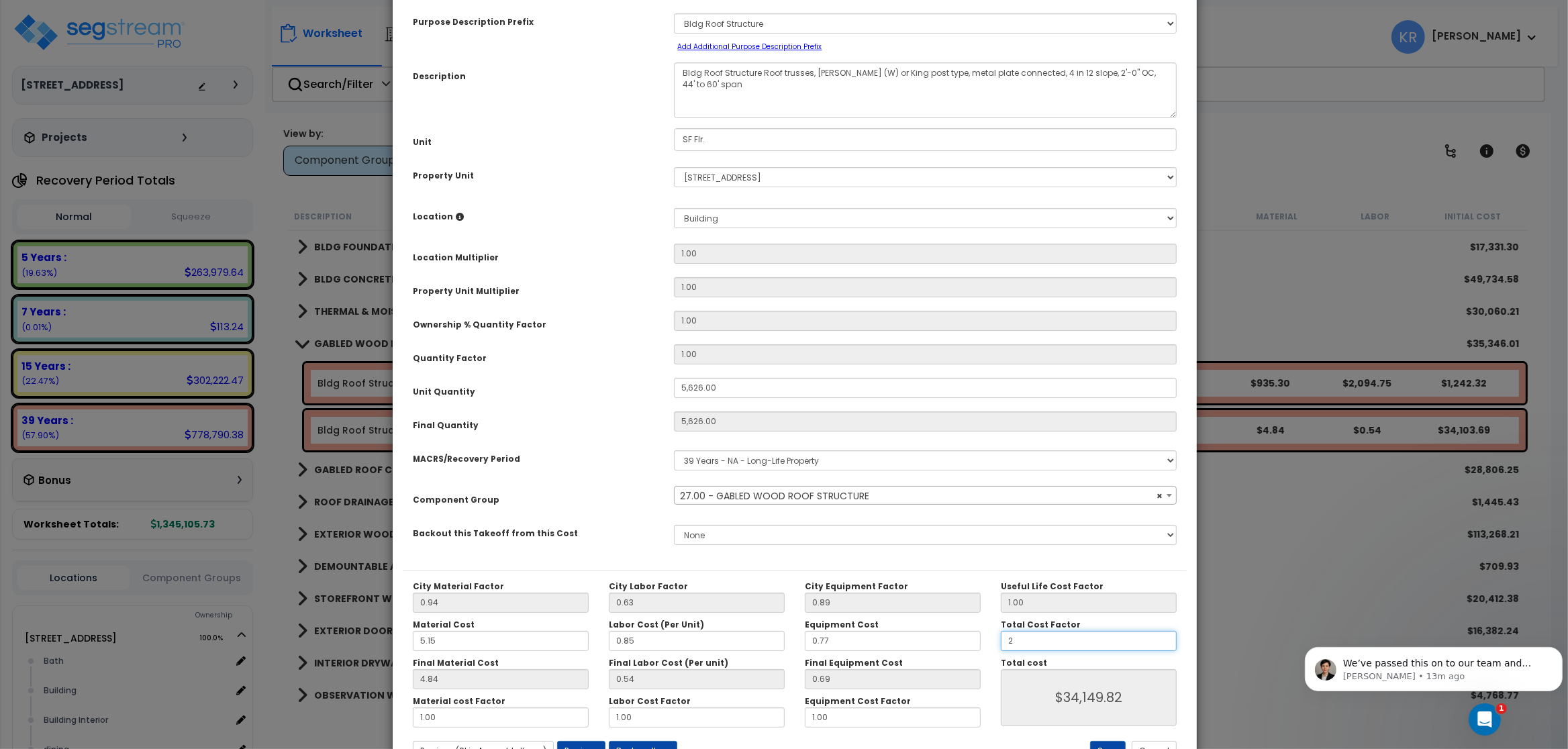
type input "$68,299.64"
type input "2"
type input "$68,299.64"
click at [1104, 744] on button "Save" at bounding box center [1108, 751] width 35 height 20
type input "5626.00"
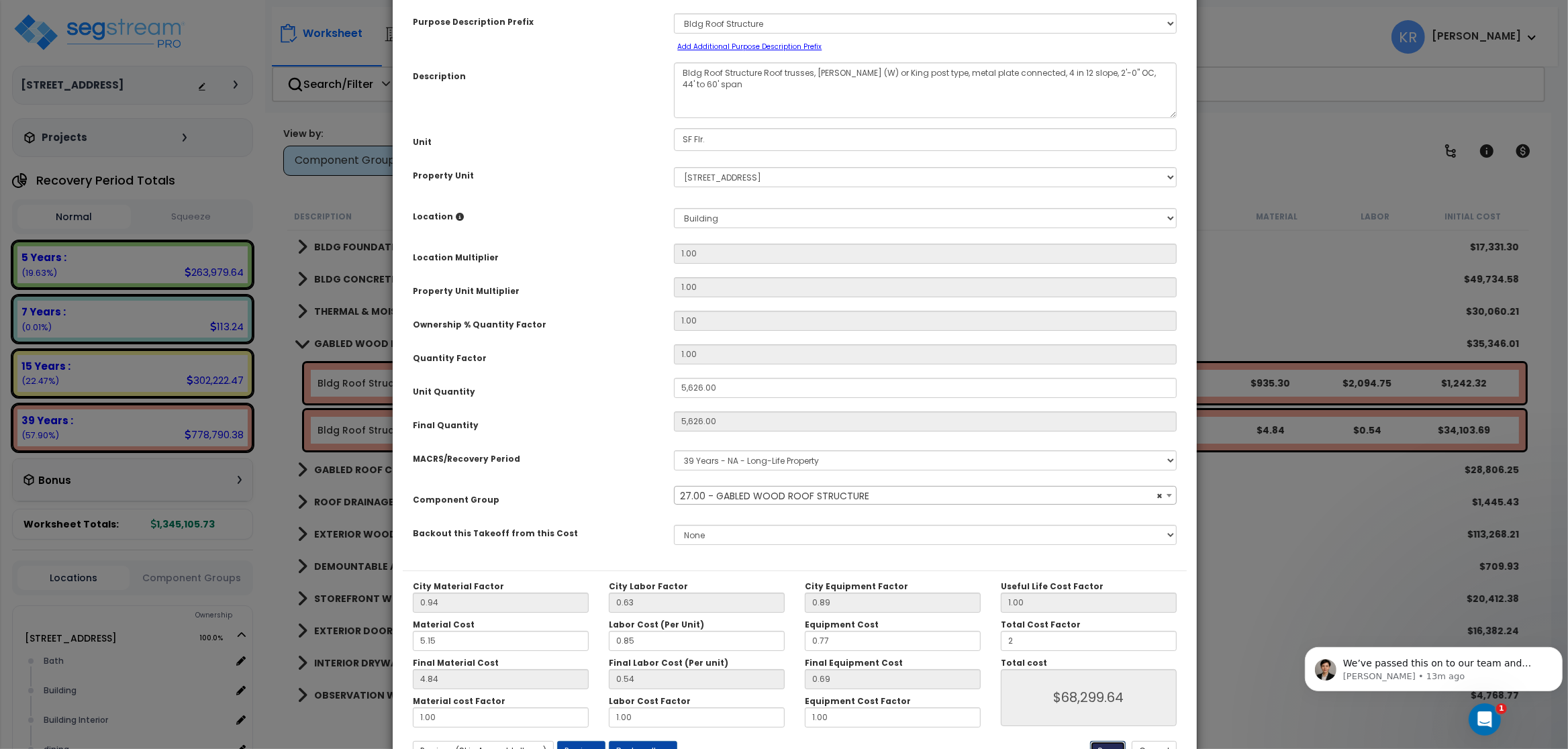
type input "5626.00"
type input "2.00"
type input "68299.64"
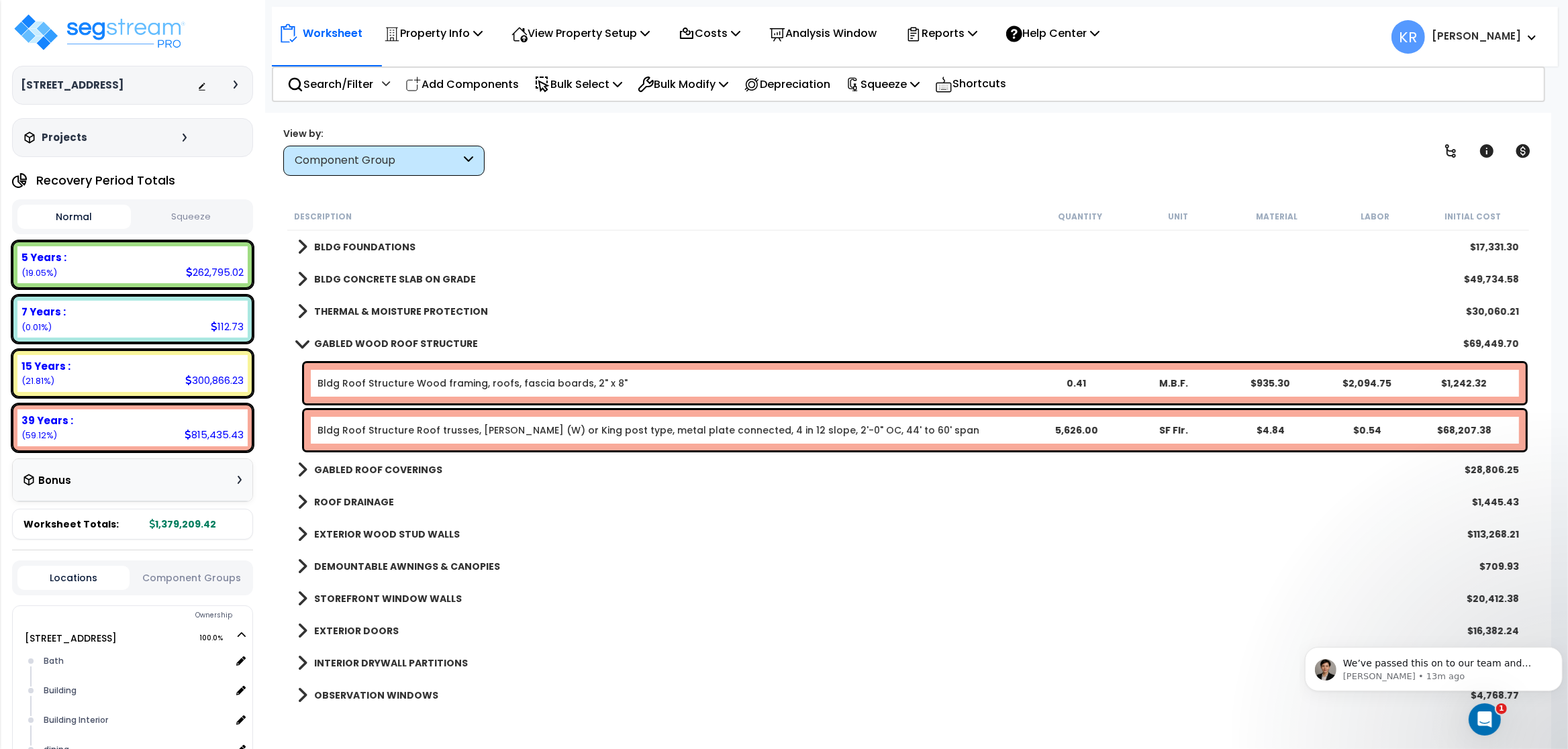
click at [383, 347] on b "GABLED WOOD ROOF STRUCTURE" at bounding box center [396, 344] width 164 height 14
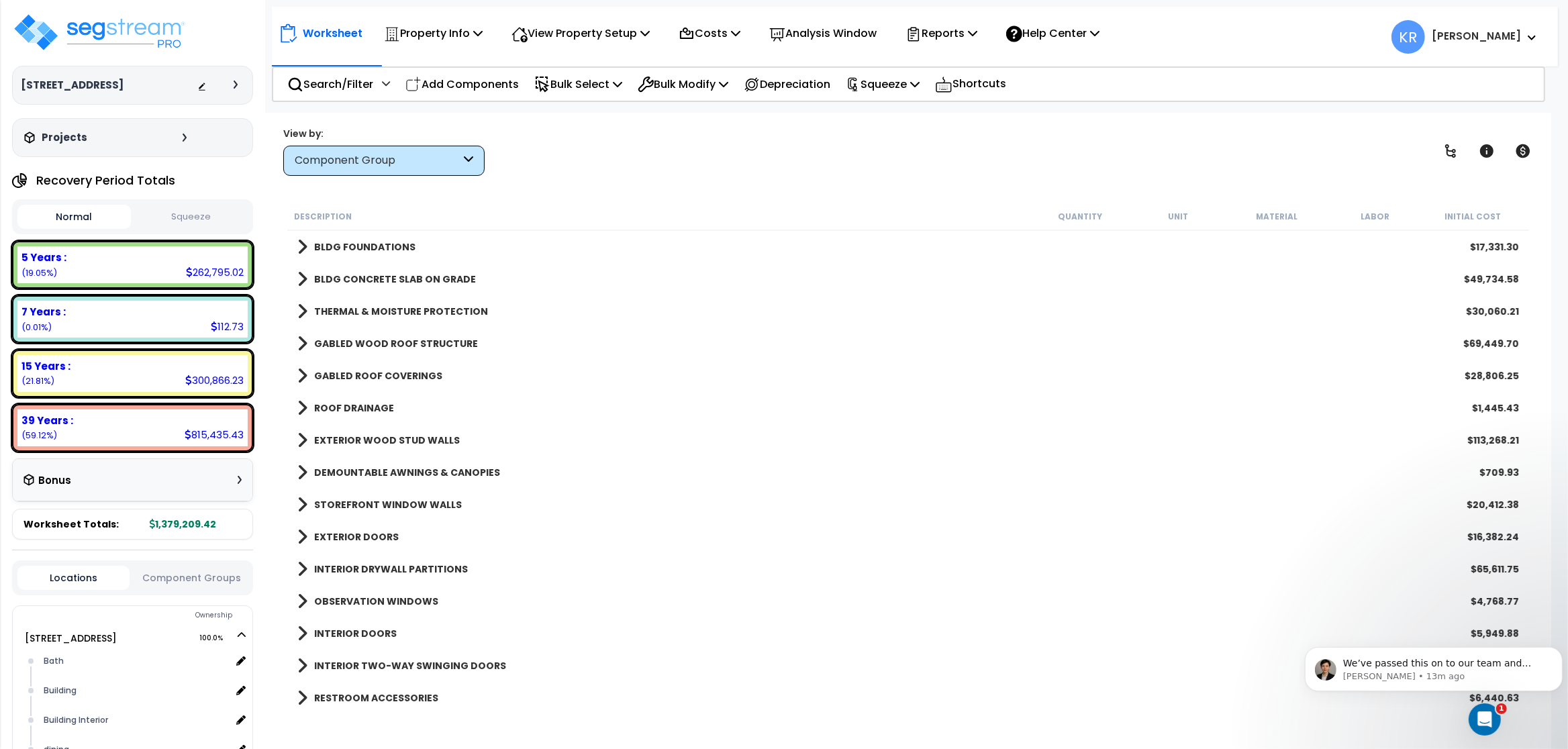
click at [402, 371] on b "GABLED ROOF COVERINGS" at bounding box center [378, 376] width 128 height 14
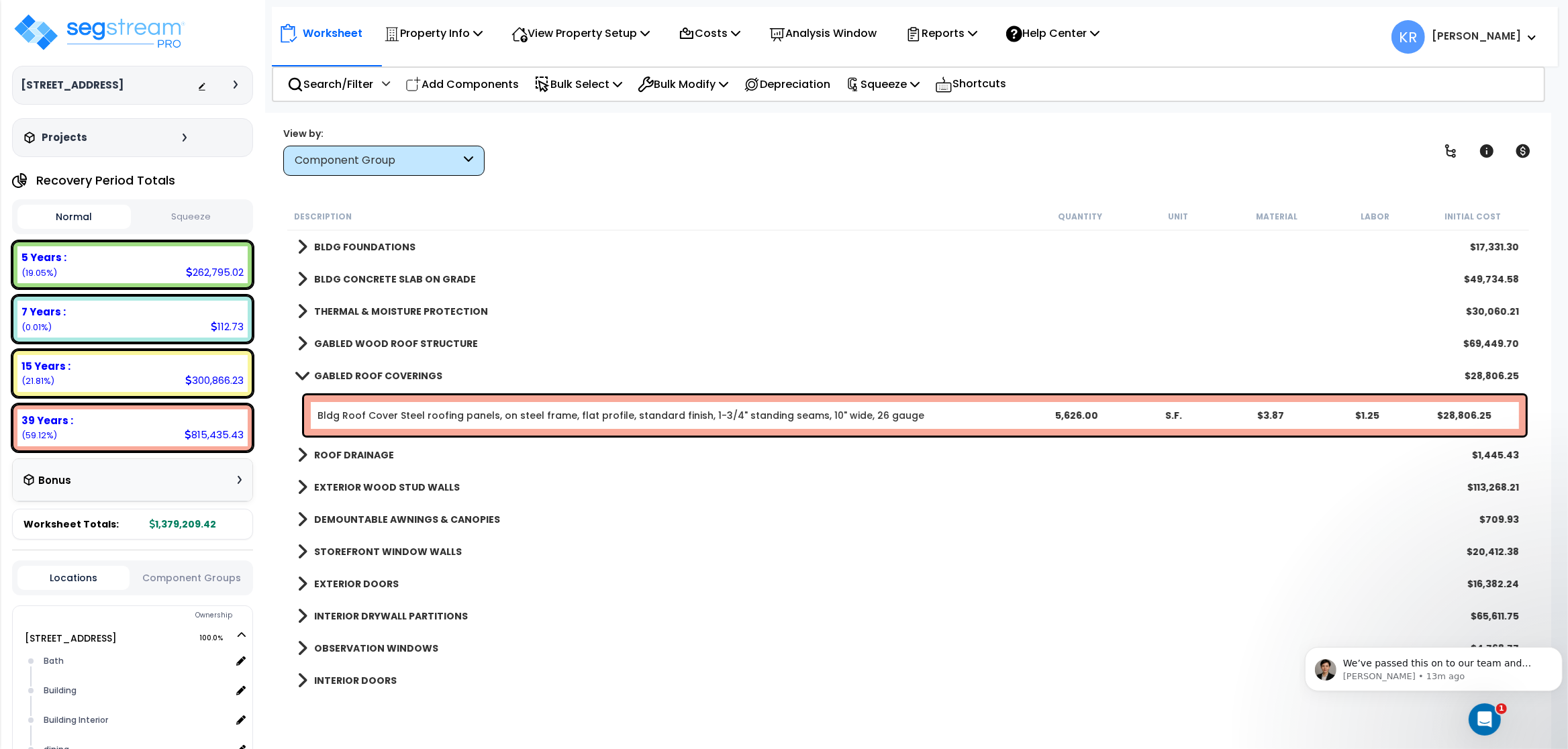
click at [406, 412] on link "Bldg Roof Cover Steel roofing panels, on steel frame, flat profile, standard fi…" at bounding box center [621, 416] width 607 height 14
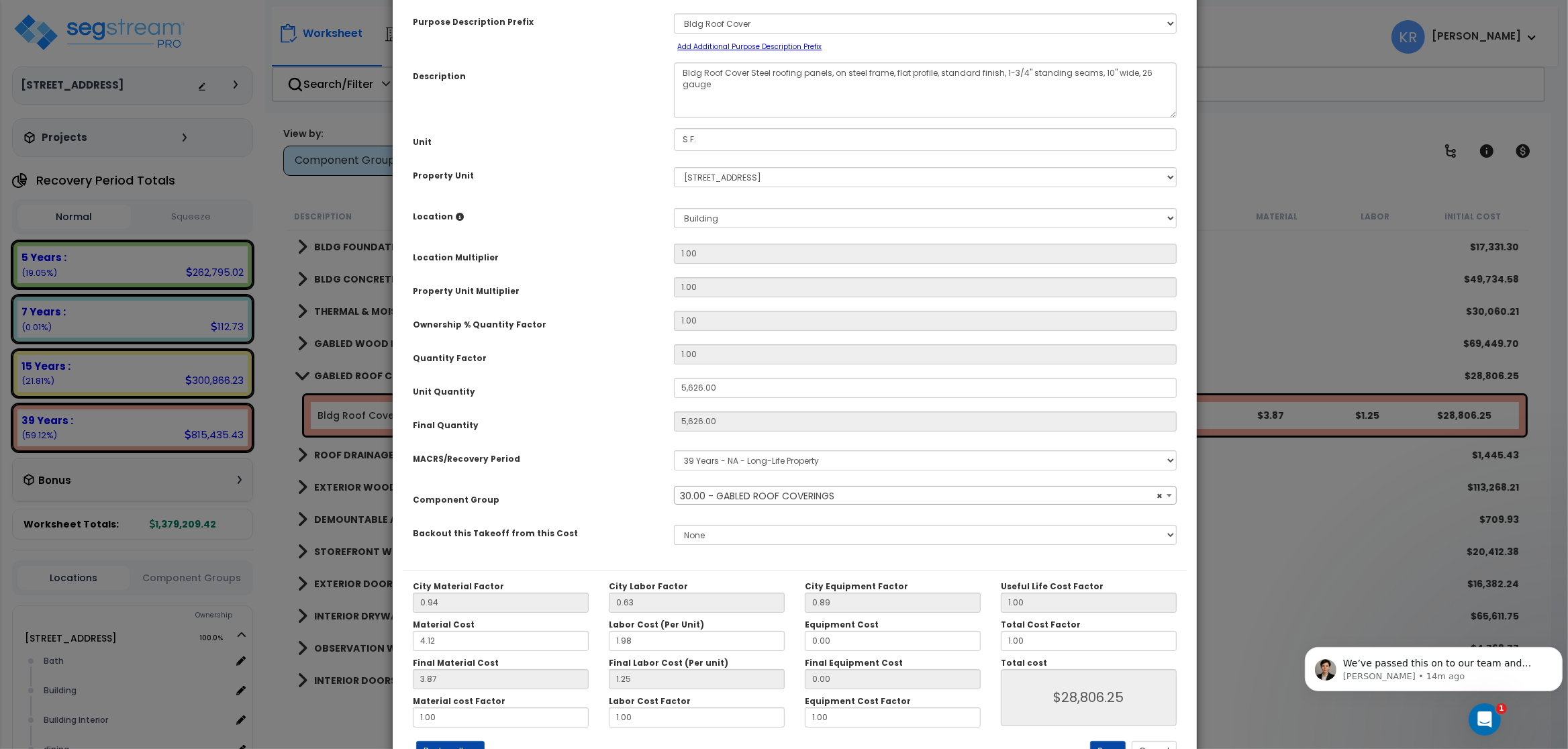
select select "56854"
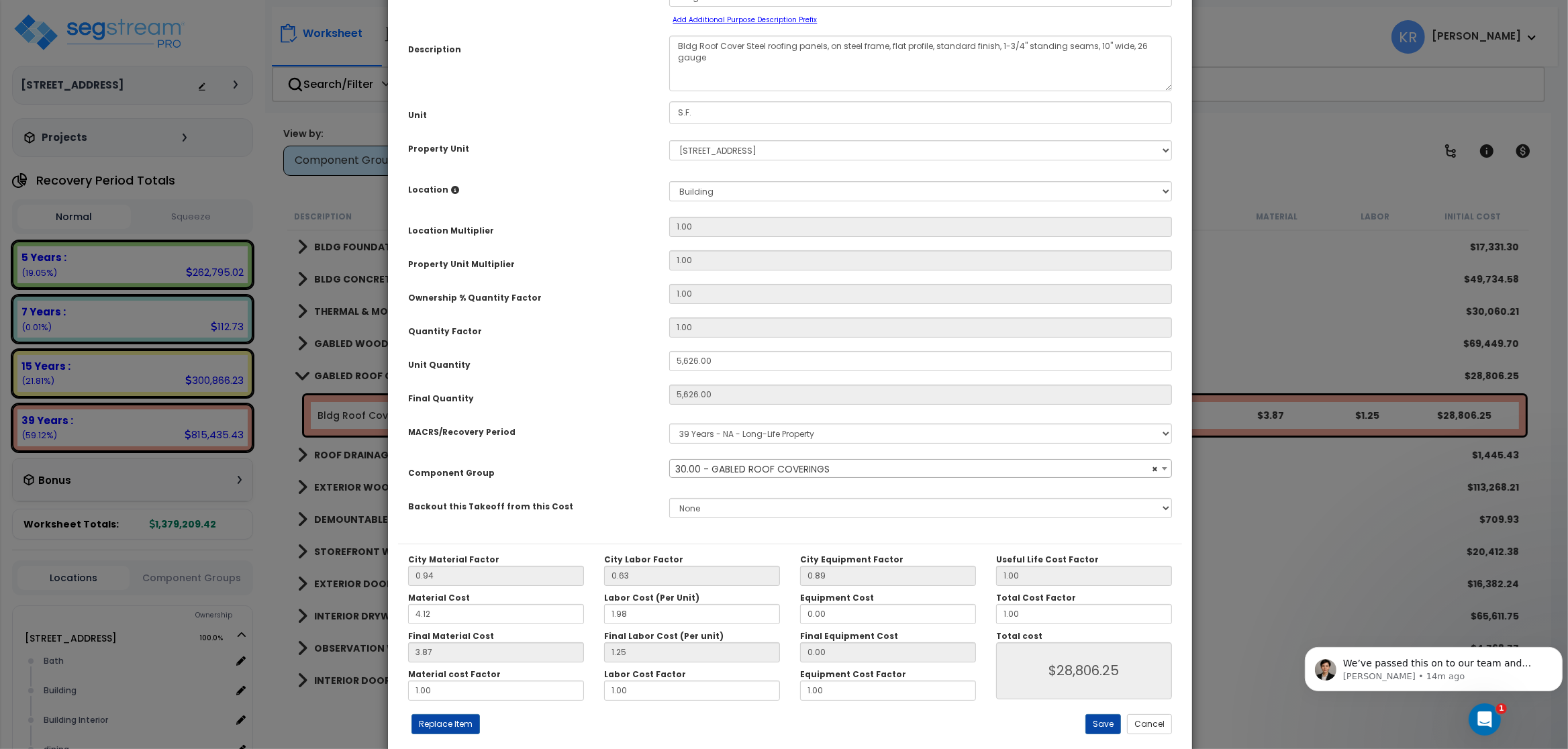
drag, startPoint x: 530, startPoint y: 91, endPoint x: 525, endPoint y: 65, distance: 26.5
click at [525, 65] on div "Description Bldg Roof Cover Steel roofing panels, on steel frame, flat profile,…" at bounding box center [790, 63] width 784 height 56
drag, startPoint x: 1027, startPoint y: 614, endPoint x: 960, endPoint y: 623, distance: 67.6
click at [996, 623] on input "1.00" at bounding box center [1084, 614] width 176 height 20
type input "2"
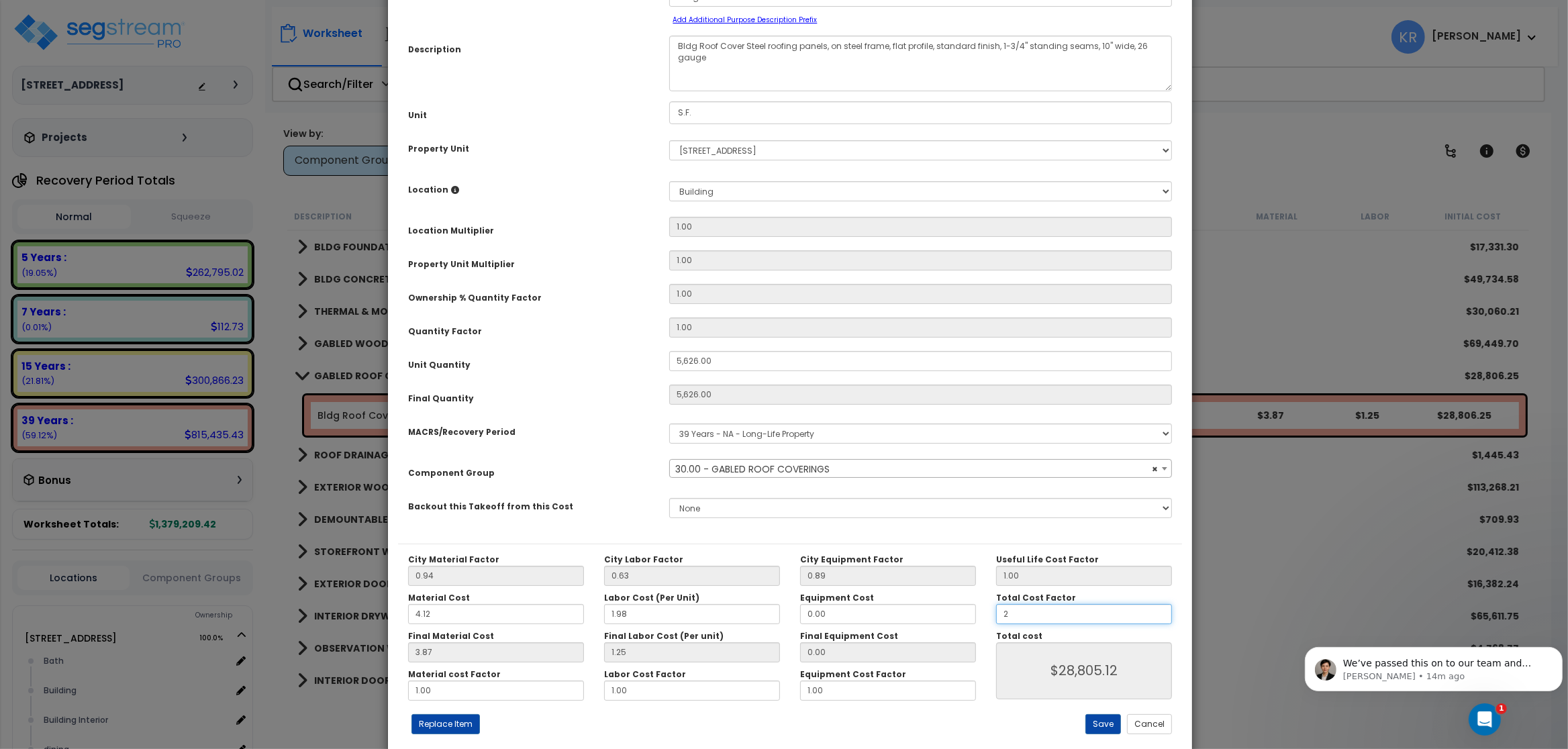
type input "$57,610.24"
type input "2"
type input "$57,610.24"
click at [1108, 722] on button "Save" at bounding box center [1103, 725] width 35 height 20
type input "5626.00"
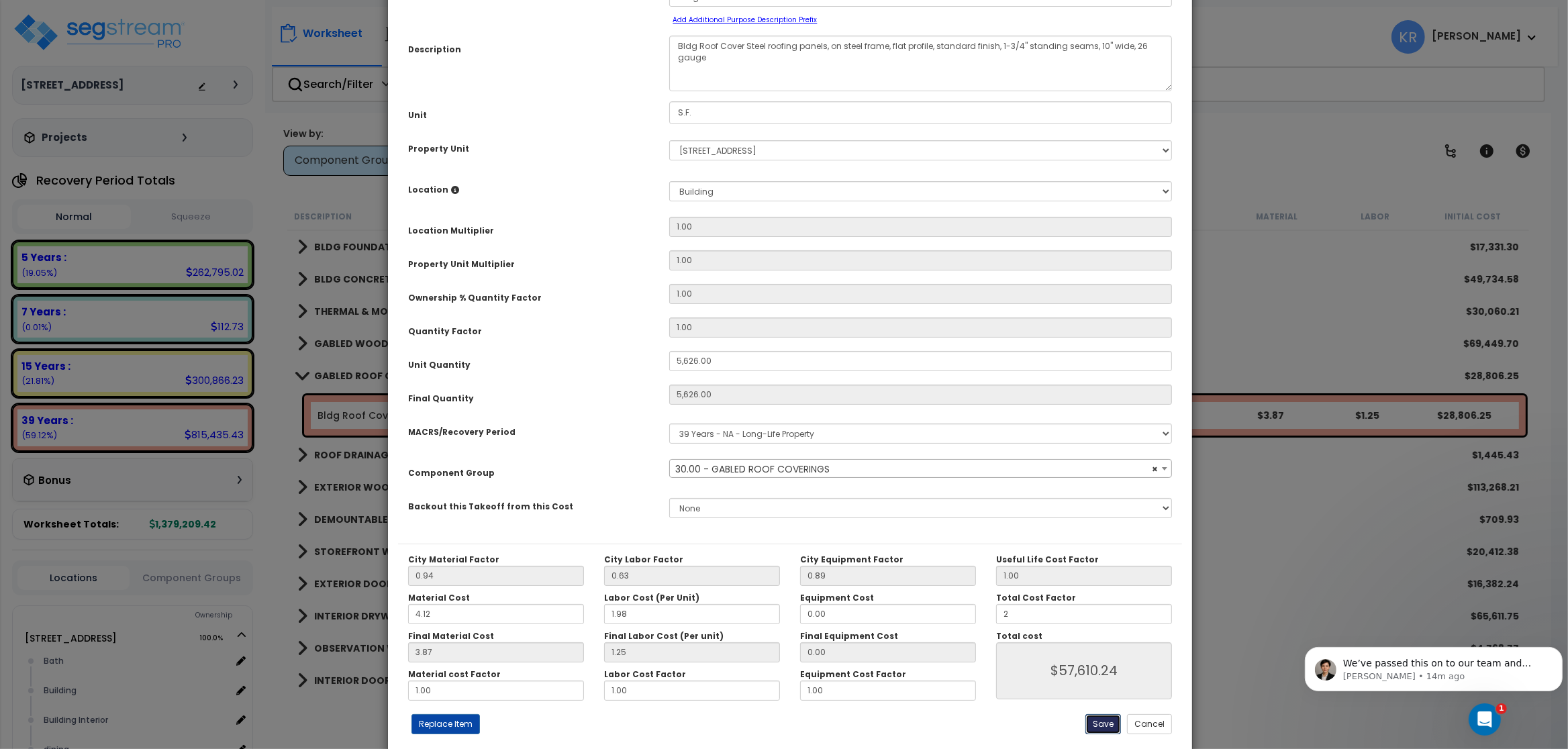
type input "5626.00"
type input "2.00"
type input "57610.24"
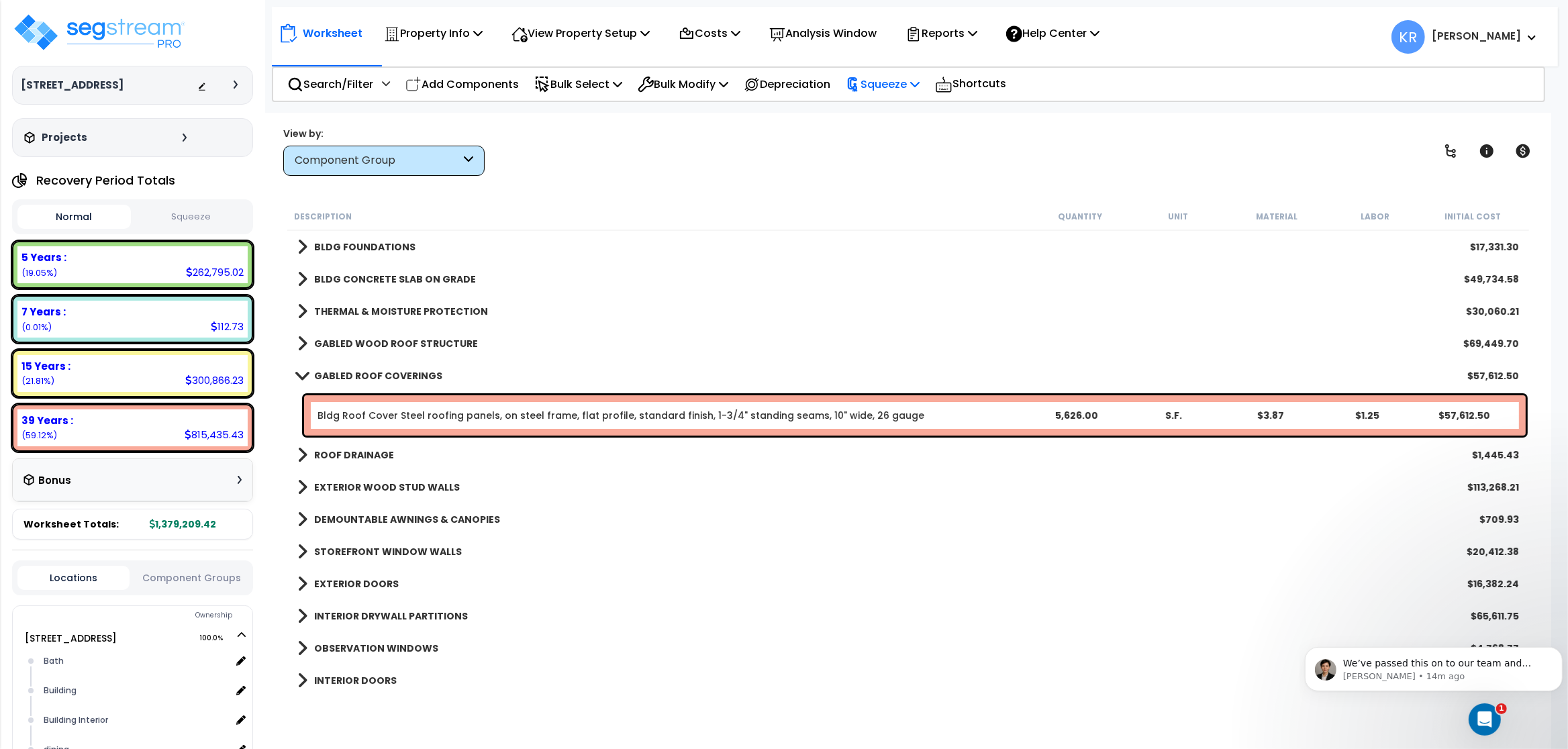
click at [892, 82] on p "Squeeze" at bounding box center [883, 84] width 74 height 18
click at [892, 107] on link "Squeeze" at bounding box center [906, 114] width 133 height 27
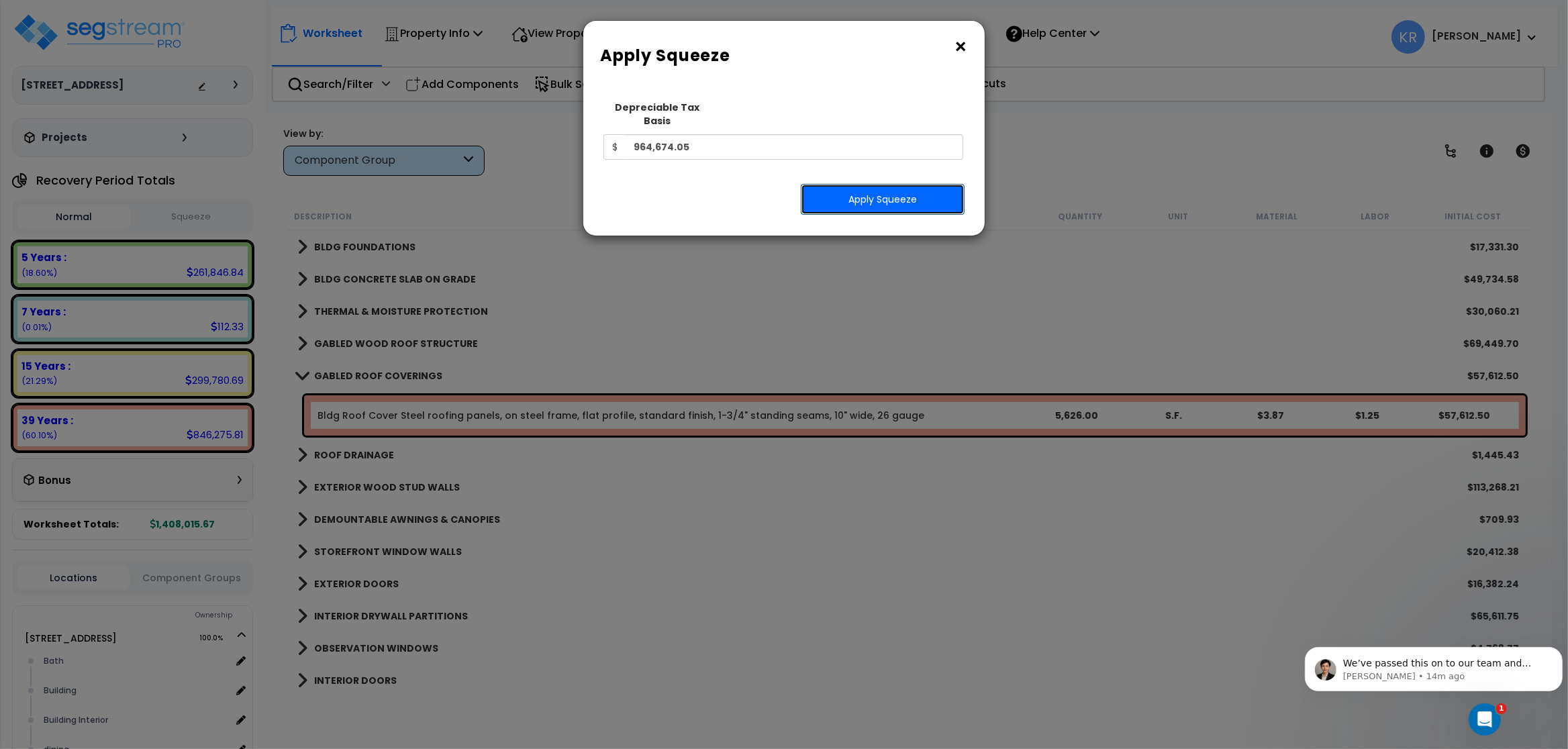
click at [892, 186] on button "Apply Squeeze" at bounding box center [882, 199] width 164 height 31
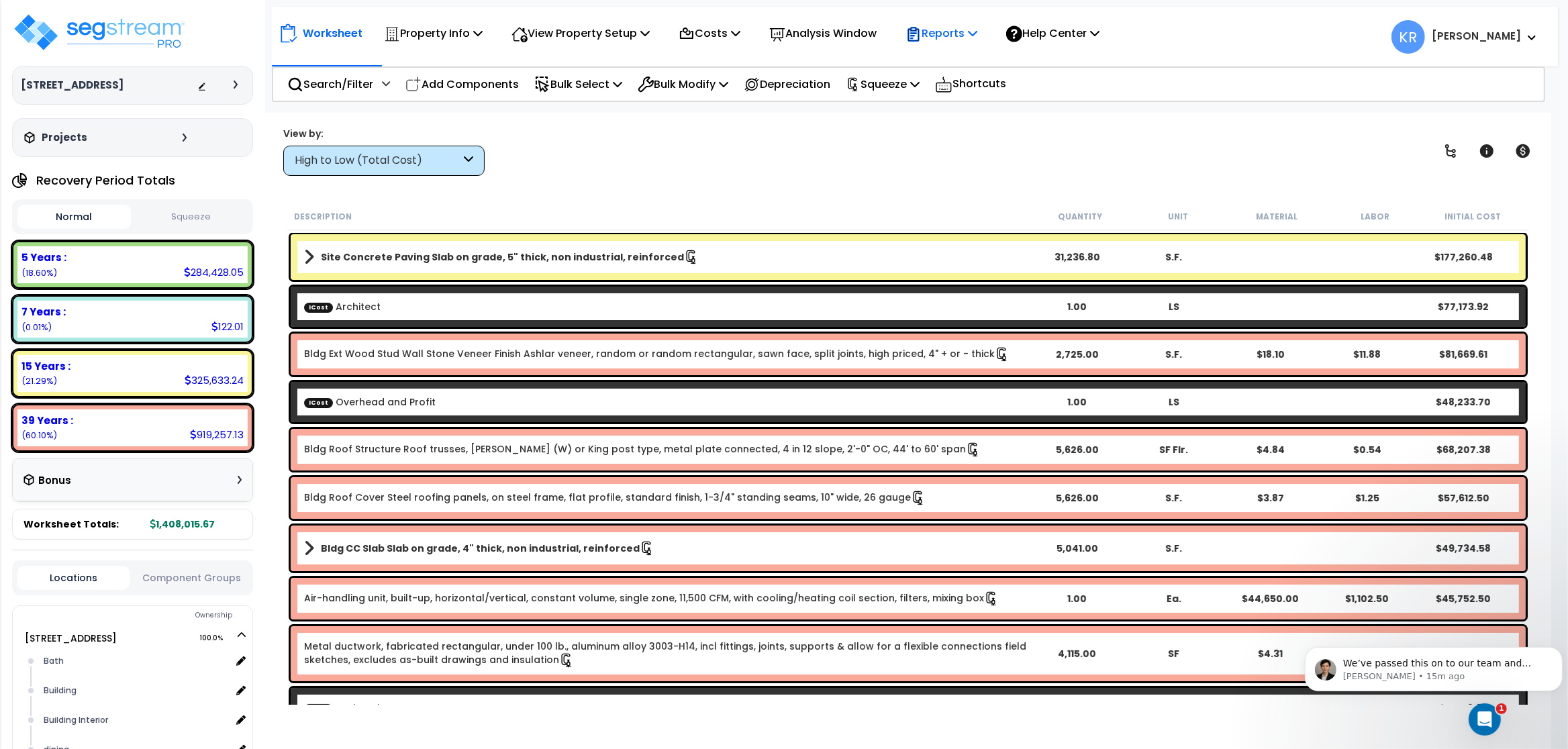
click at [962, 27] on p "Reports" at bounding box center [941, 33] width 72 height 18
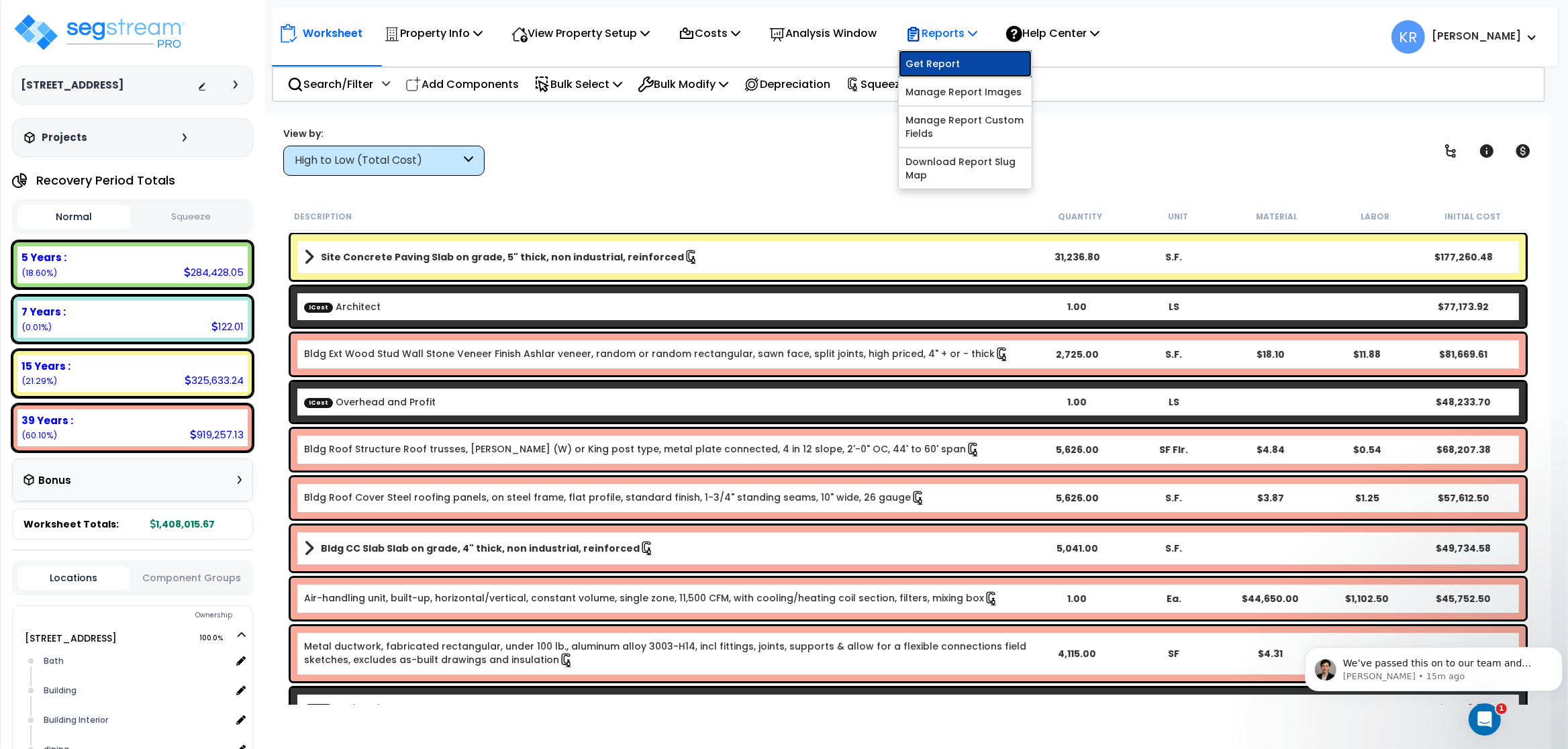
click at [962, 56] on link "Get Report" at bounding box center [966, 64] width 133 height 27
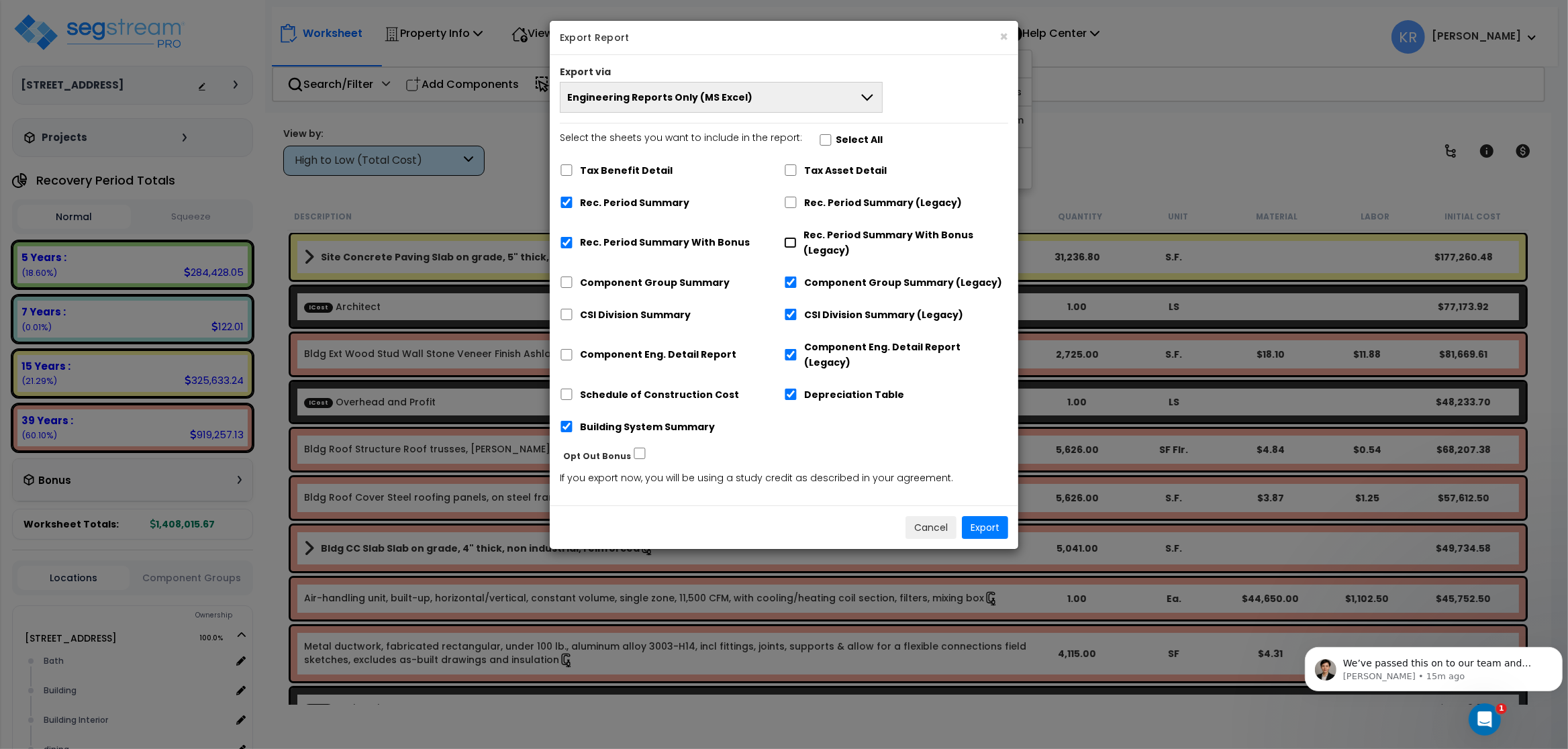
click at [791, 246] on input "Rec. Period Summary With Bonus (Legacy)" at bounding box center [790, 243] width 13 height 12
checkbox input "true"
checkbox input "false"
click at [792, 202] on input "Rec. Period Summary (Legacy)" at bounding box center [791, 202] width 14 height 12
checkbox input "true"
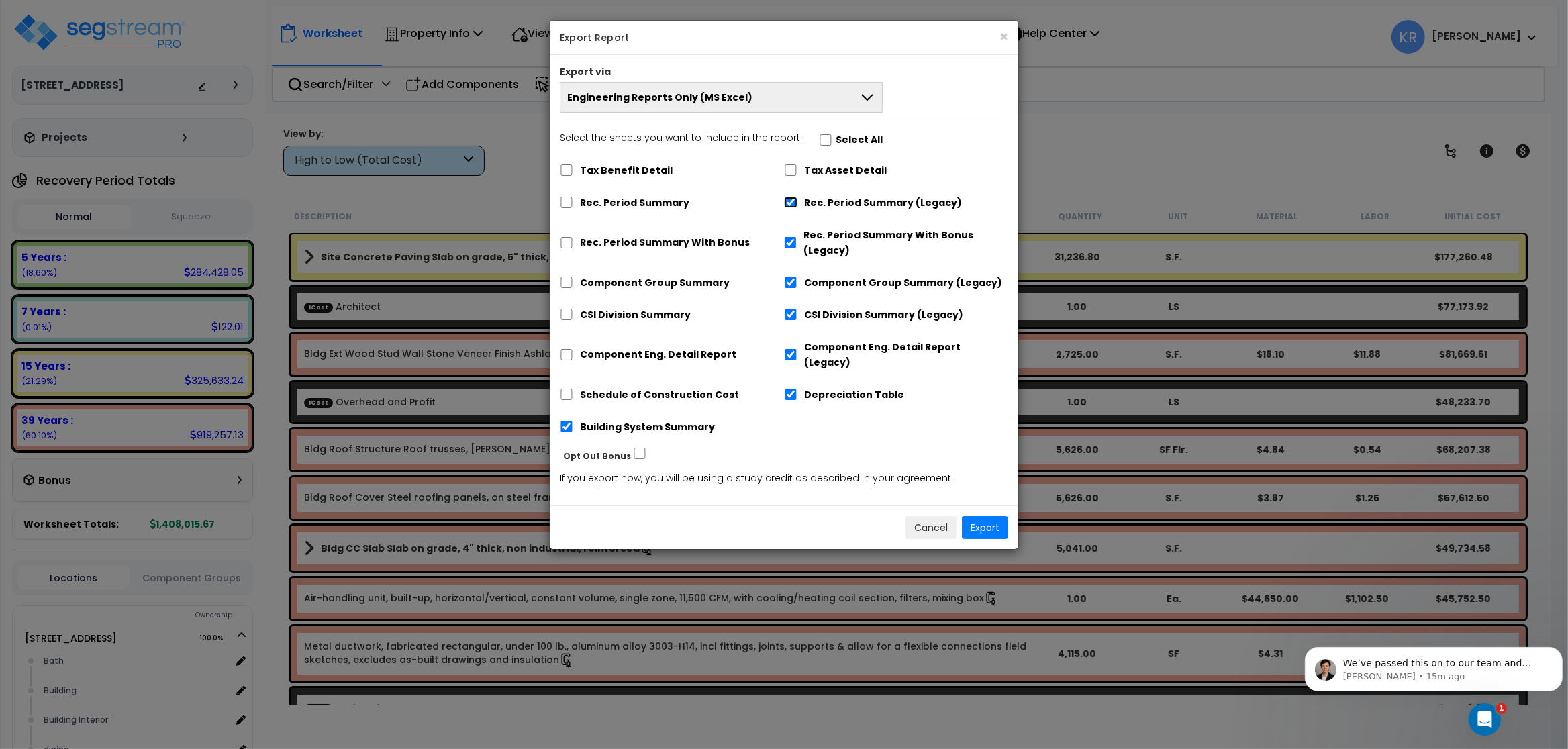
checkbox input "false"
click at [568, 421] on input "Building System Summary" at bounding box center [567, 426] width 14 height 12
checkbox input "false"
click at [984, 517] on button "Export" at bounding box center [985, 528] width 46 height 23
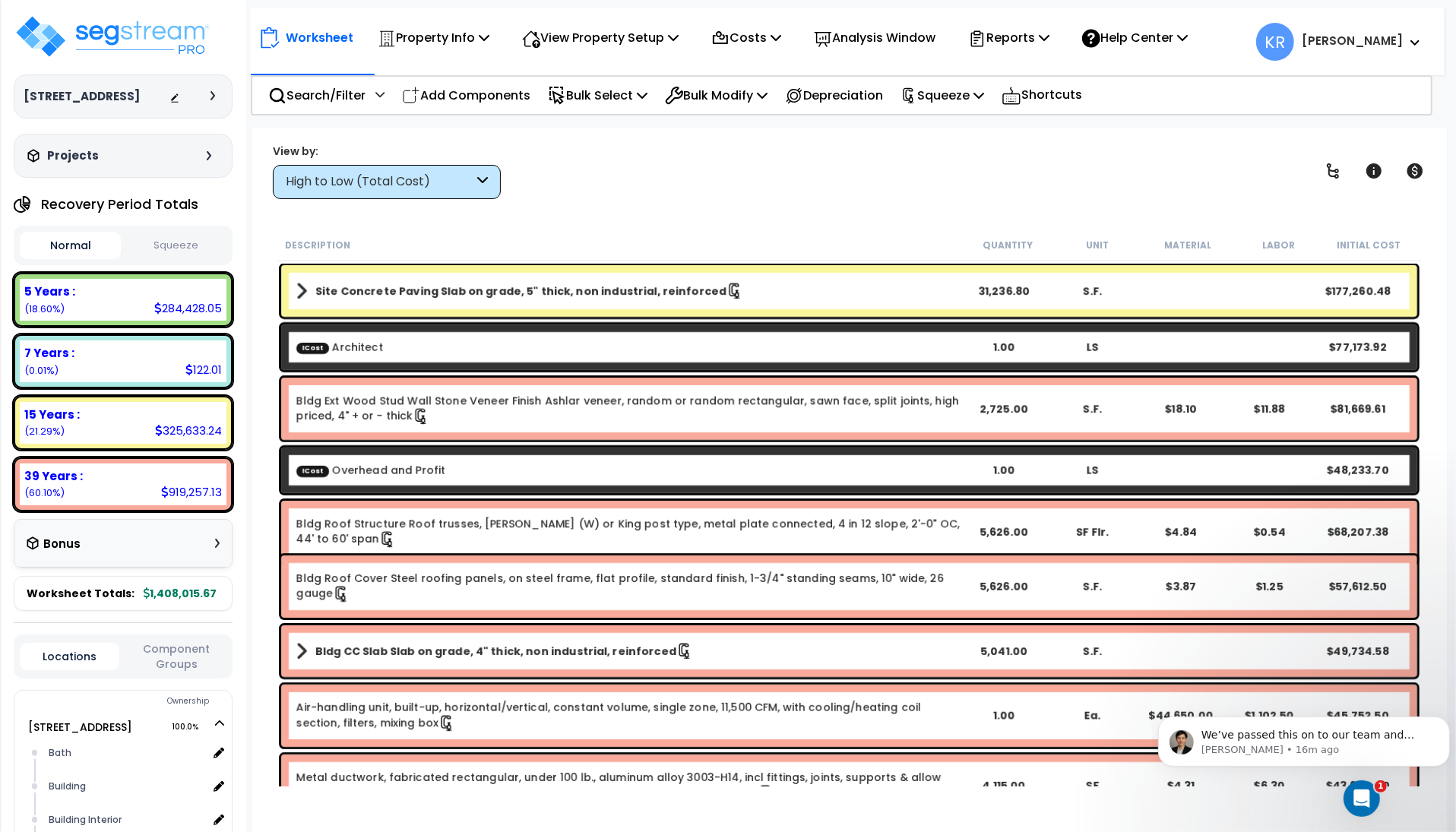
click at [660, 171] on div "View by: High to Low (Total Cost) High to Low (Total Cost)" at bounding box center [849, 171] width 1163 height 56
click at [1015, 36] on p "Reports" at bounding box center [1008, 38] width 82 height 21
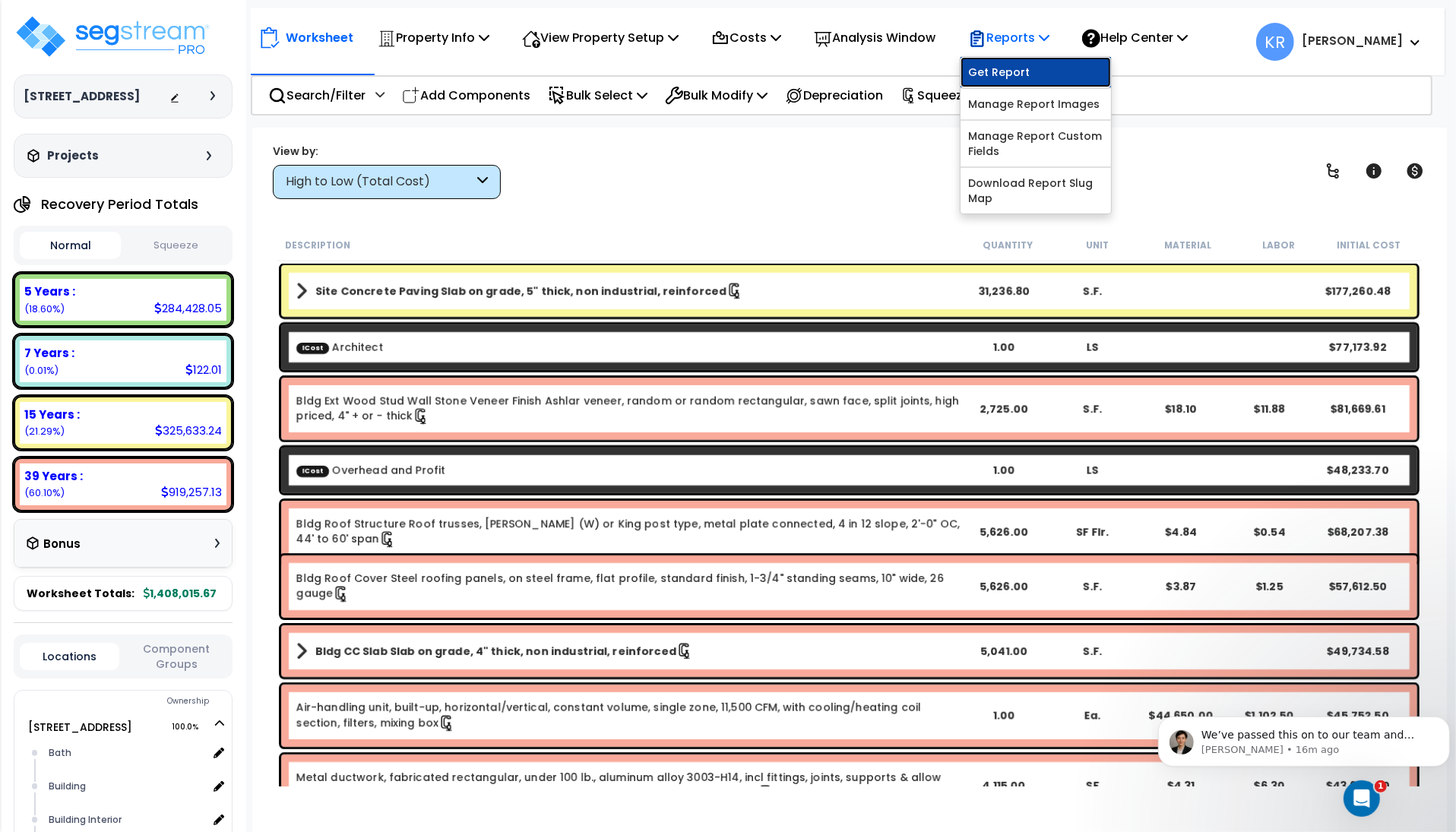
click at [1041, 73] on link "Get Report" at bounding box center [1035, 72] width 151 height 31
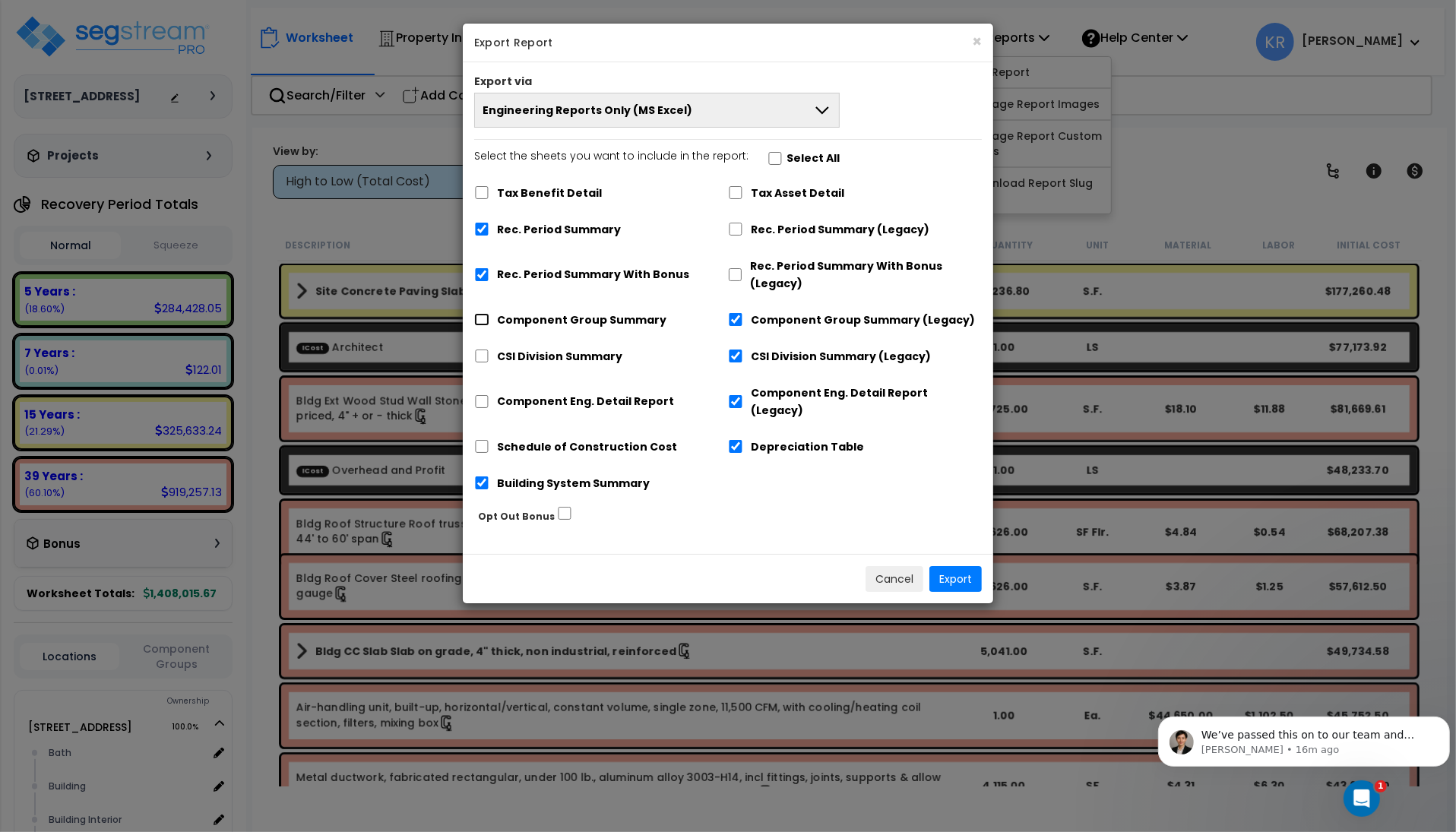
click at [481, 320] on input "Component Group Summary" at bounding box center [481, 319] width 15 height 13
checkbox input "true"
checkbox input "false"
click at [482, 359] on input "CSI Division Summary" at bounding box center [481, 355] width 15 height 13
checkbox input "true"
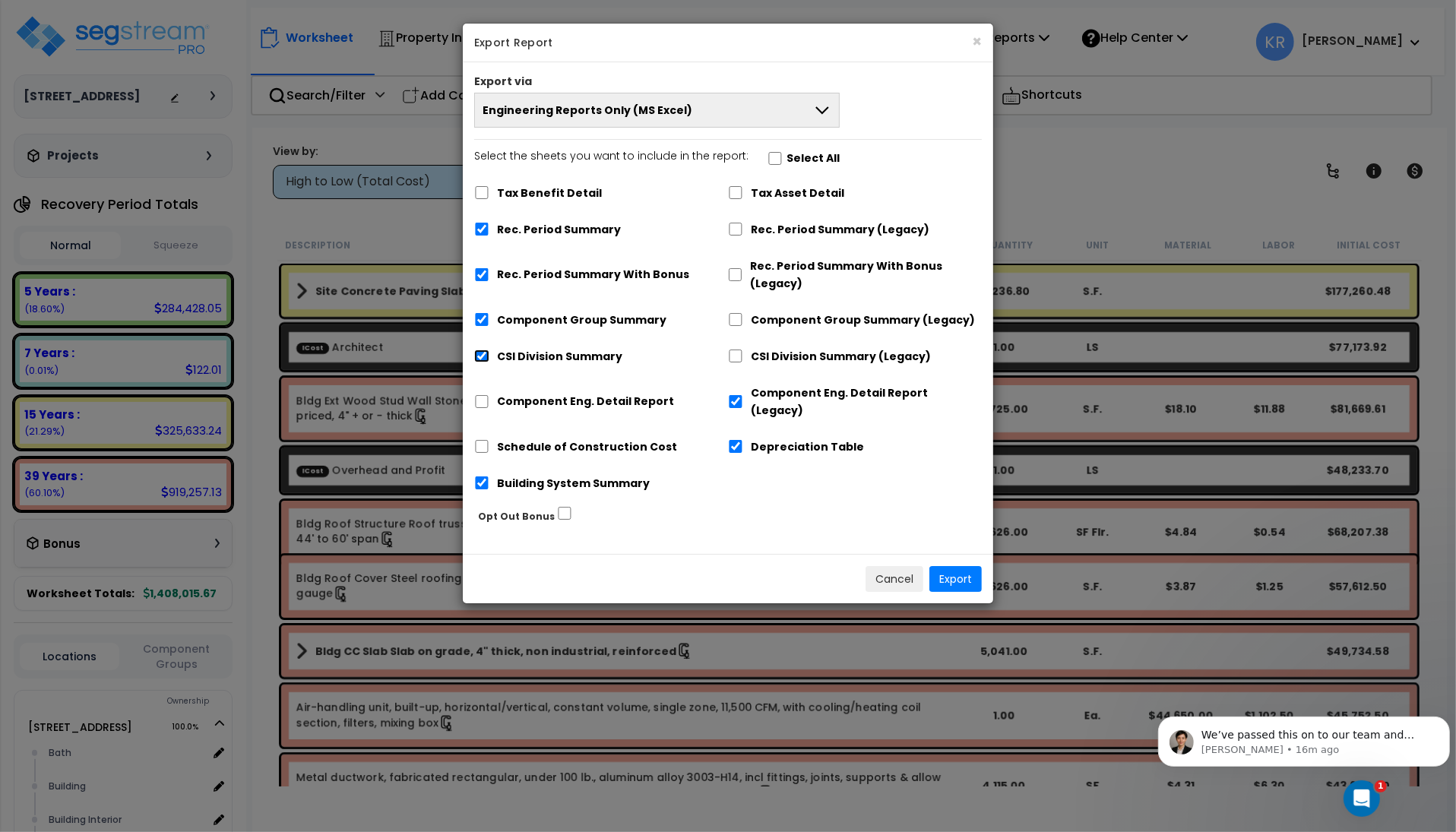
checkbox input "false"
click at [481, 396] on input "Component Eng. Detail Report" at bounding box center [481, 401] width 15 height 13
checkbox input "true"
checkbox input "false"
click at [487, 440] on input "Schedule of Construction Cost" at bounding box center [481, 446] width 15 height 13
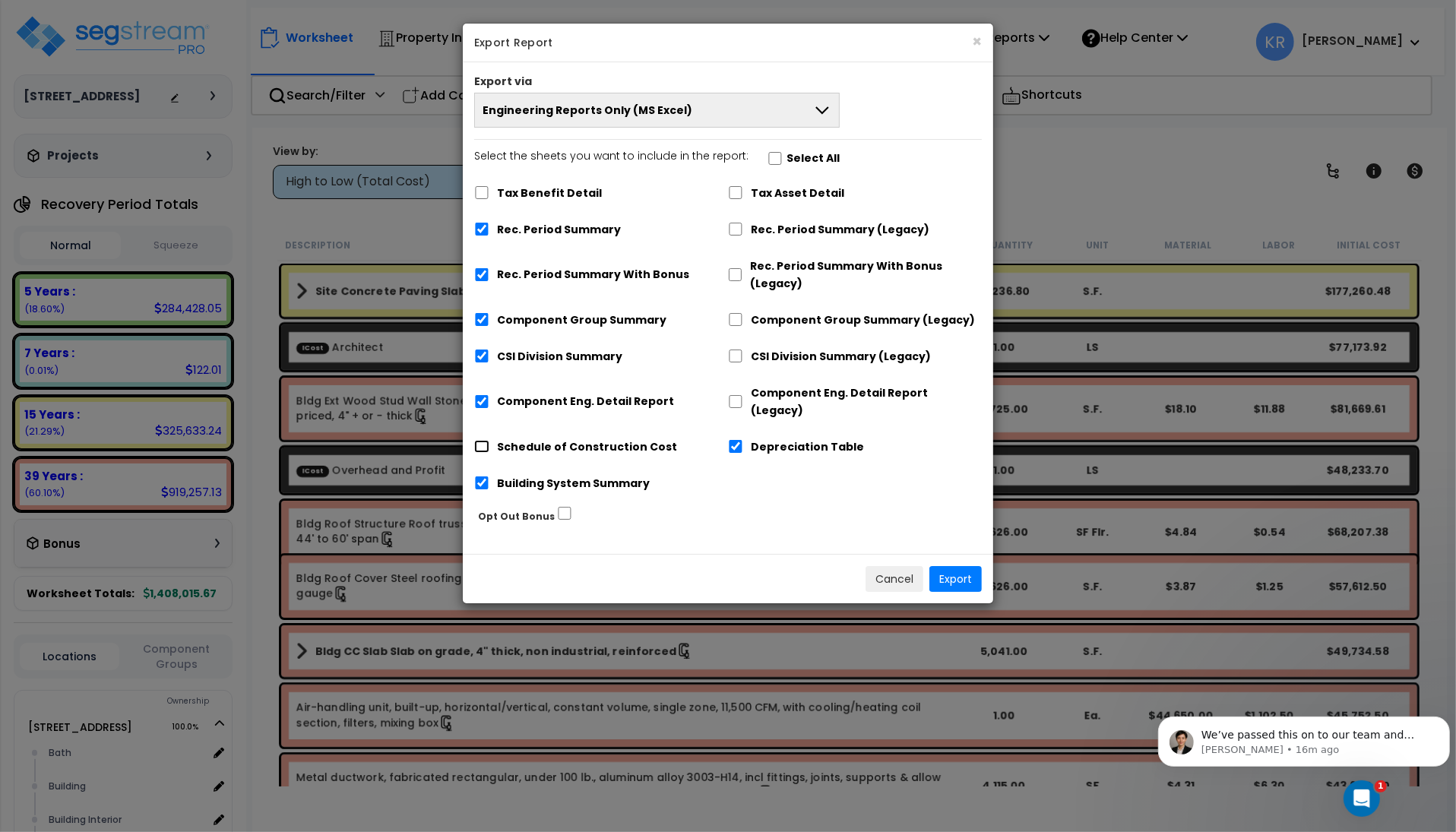
checkbox input "true"
click at [952, 566] on button "Export" at bounding box center [955, 579] width 52 height 26
